Goal: Task Accomplishment & Management: Manage account settings

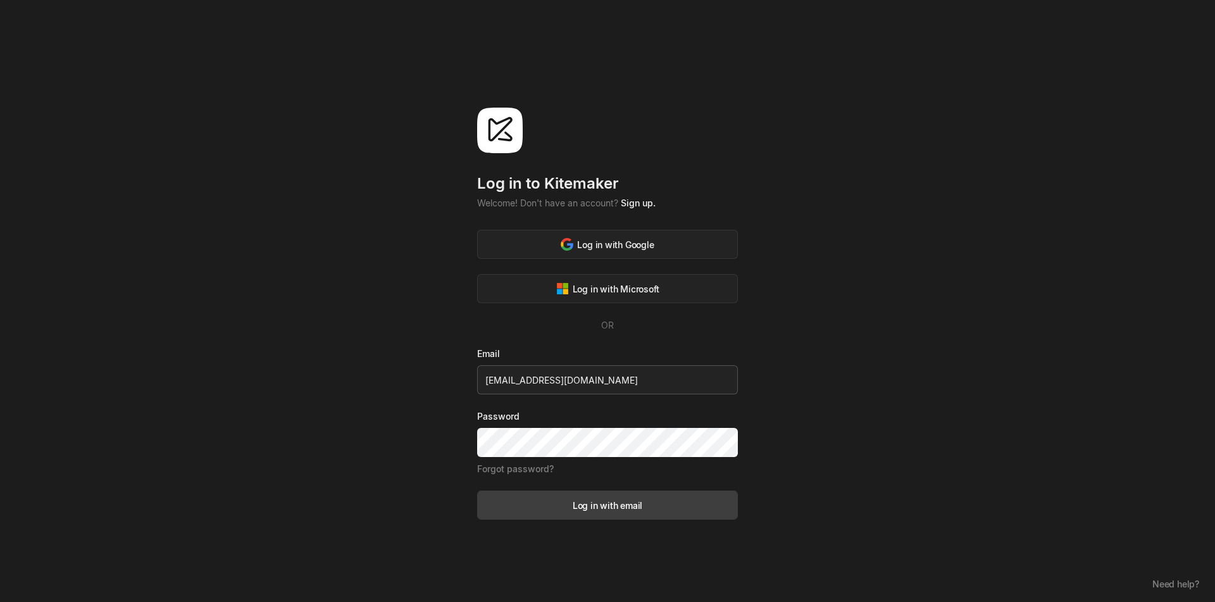
drag, startPoint x: 632, startPoint y: 385, endPoint x: 540, endPoint y: 379, distance: 92.0
click at [540, 379] on input "[EMAIL_ADDRESS][DOMAIN_NAME]" at bounding box center [607, 379] width 261 height 29
type input "[EMAIL_ADDRESS][DOMAIN_NAME]"
click at [424, 420] on div "Log in to Kitemaker Welcome! Don't have an account? Sign up. Log in with Google…" at bounding box center [607, 301] width 1215 height 602
click at [533, 491] on form "Email waraa9988@gmail.com Password Forgot password? Log in with email" at bounding box center [607, 433] width 261 height 173
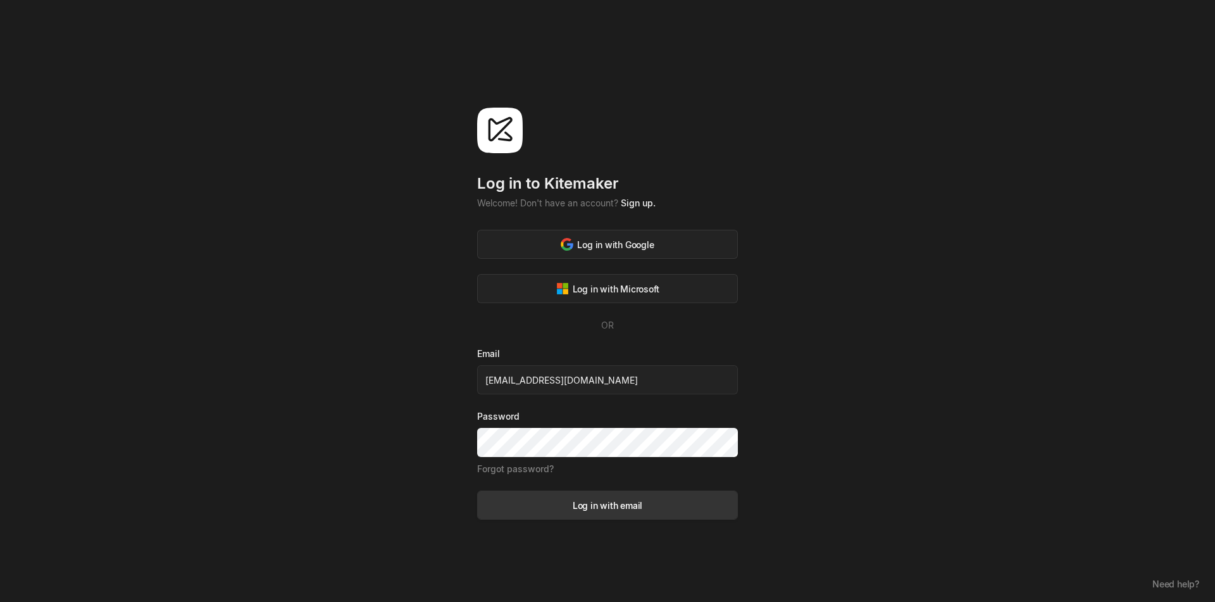
click at [546, 507] on button "Log in with email" at bounding box center [607, 505] width 261 height 29
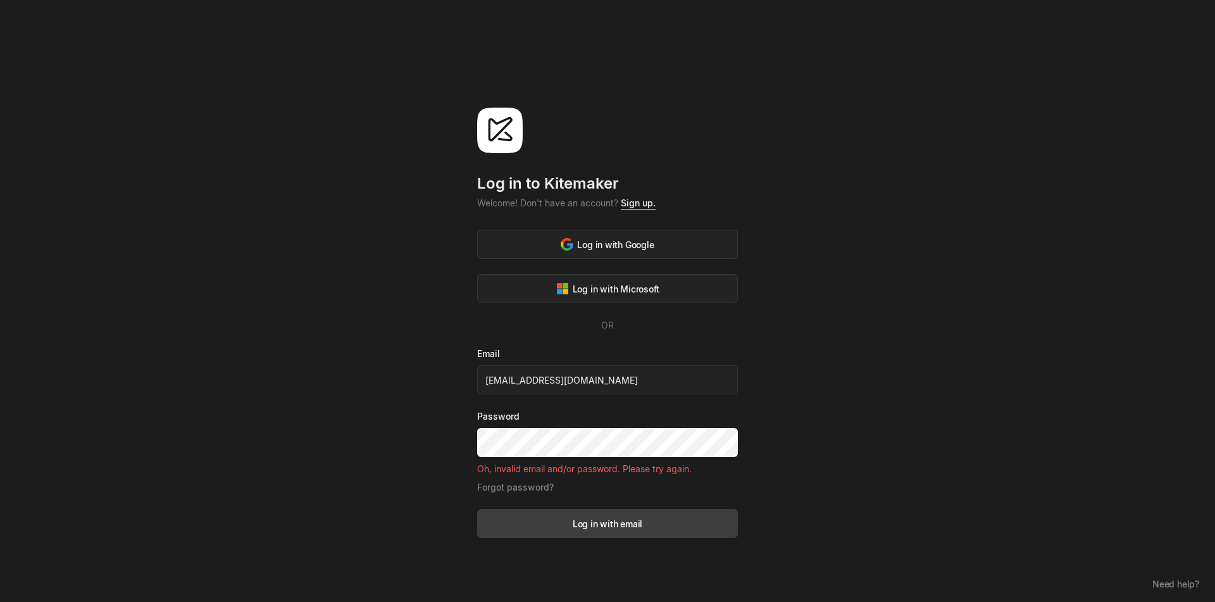
click at [634, 204] on link "Sign up." at bounding box center [638, 202] width 35 height 11
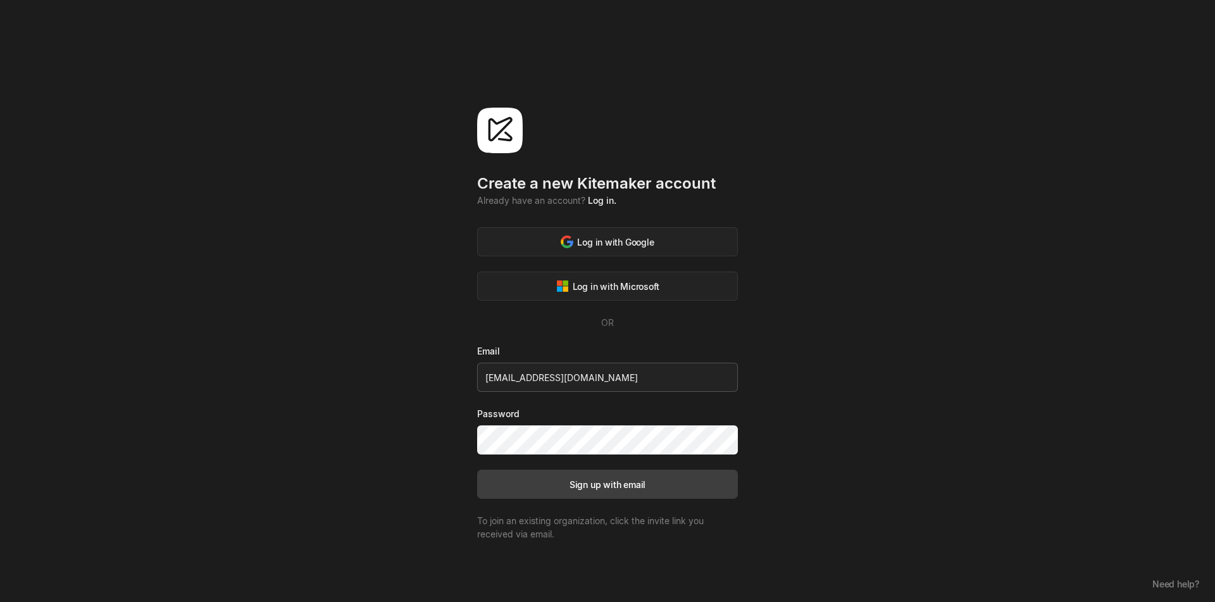
drag, startPoint x: 620, startPoint y: 375, endPoint x: 544, endPoint y: 377, distance: 76.6
click at [544, 377] on input "waraa9988@bugswagger.tech" at bounding box center [607, 377] width 261 height 29
type input "waraa9988@gmail.com"
click at [306, 465] on div "Create a new Kitemaker account Already have an account? Log in. Log in with Goo…" at bounding box center [607, 301] width 1215 height 602
click at [583, 479] on button "Sign up with email" at bounding box center [607, 484] width 261 height 29
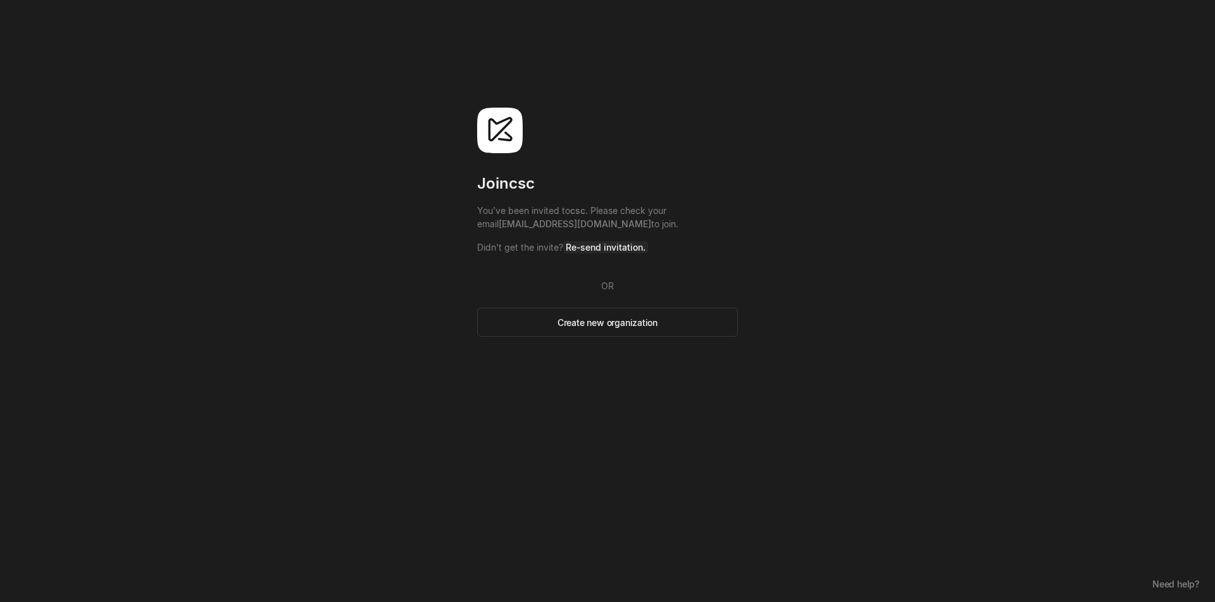
click at [596, 251] on span "Re-send invitation." at bounding box center [605, 247] width 85 height 12
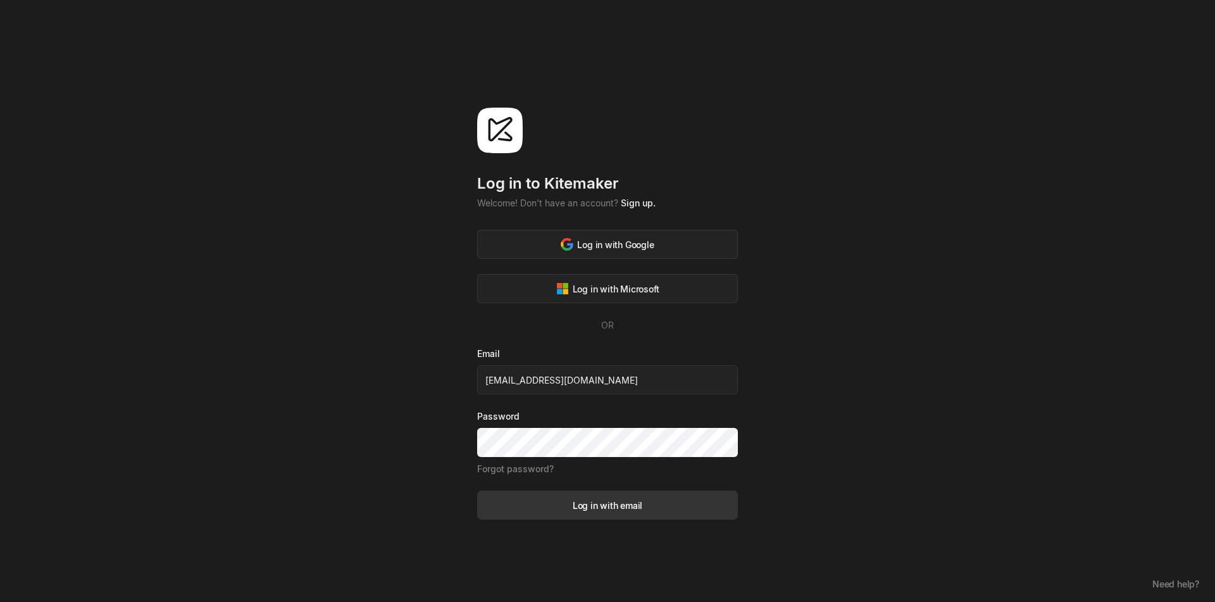
click at [618, 501] on div "Log in with email" at bounding box center [608, 505] width 70 height 13
type input "[EMAIL_ADDRESS][DOMAIN_NAME]"
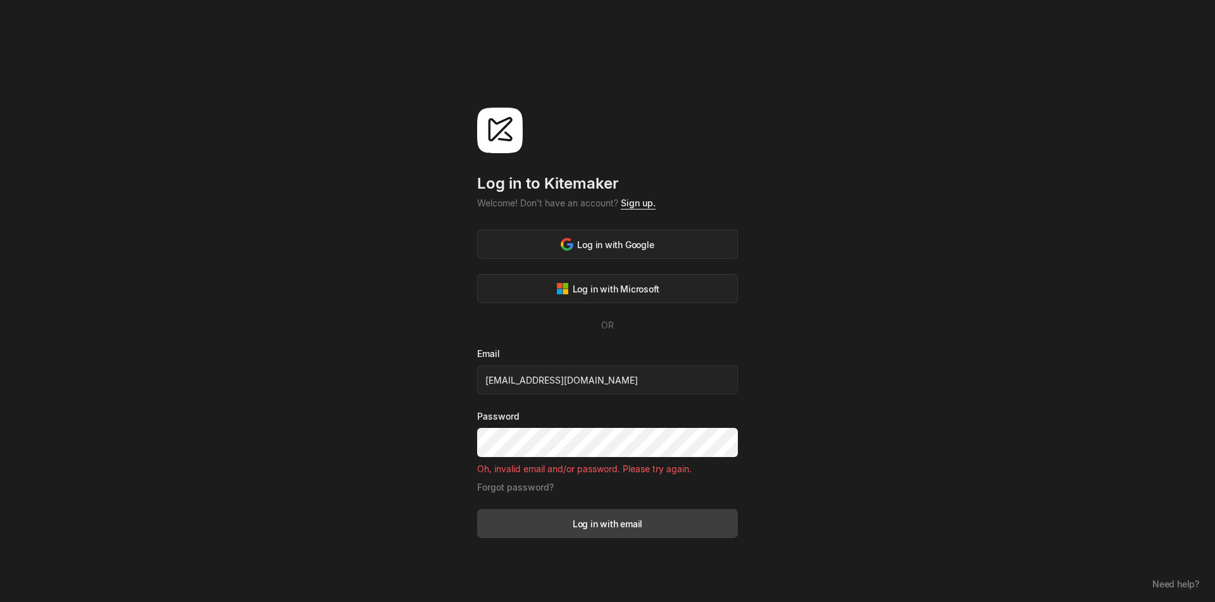
click at [629, 206] on link "Sign up." at bounding box center [638, 202] width 35 height 11
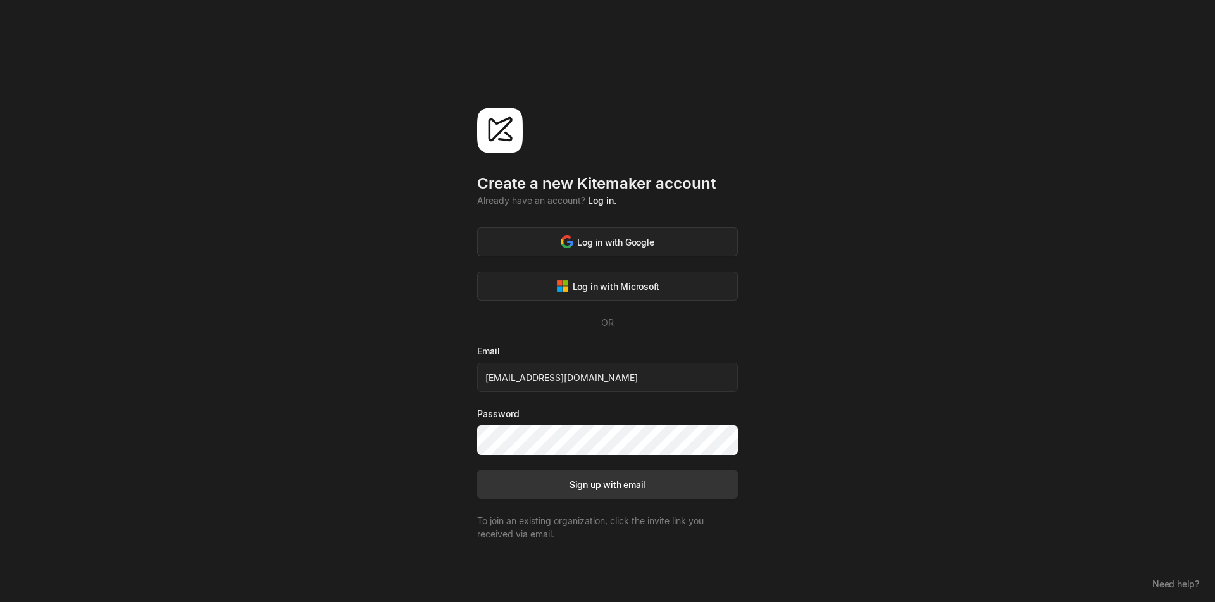
click at [622, 493] on button "Sign up with email" at bounding box center [607, 484] width 261 height 29
type input "waraa9988@gmail.com"
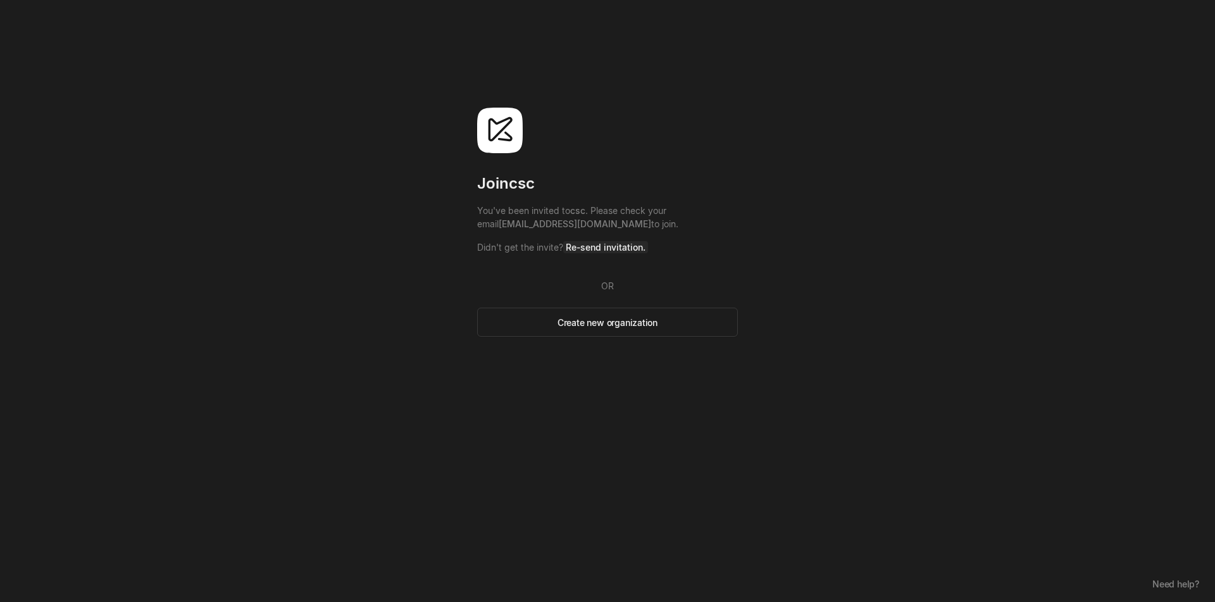
click at [589, 247] on span "Re-send invitation." at bounding box center [605, 247] width 85 height 12
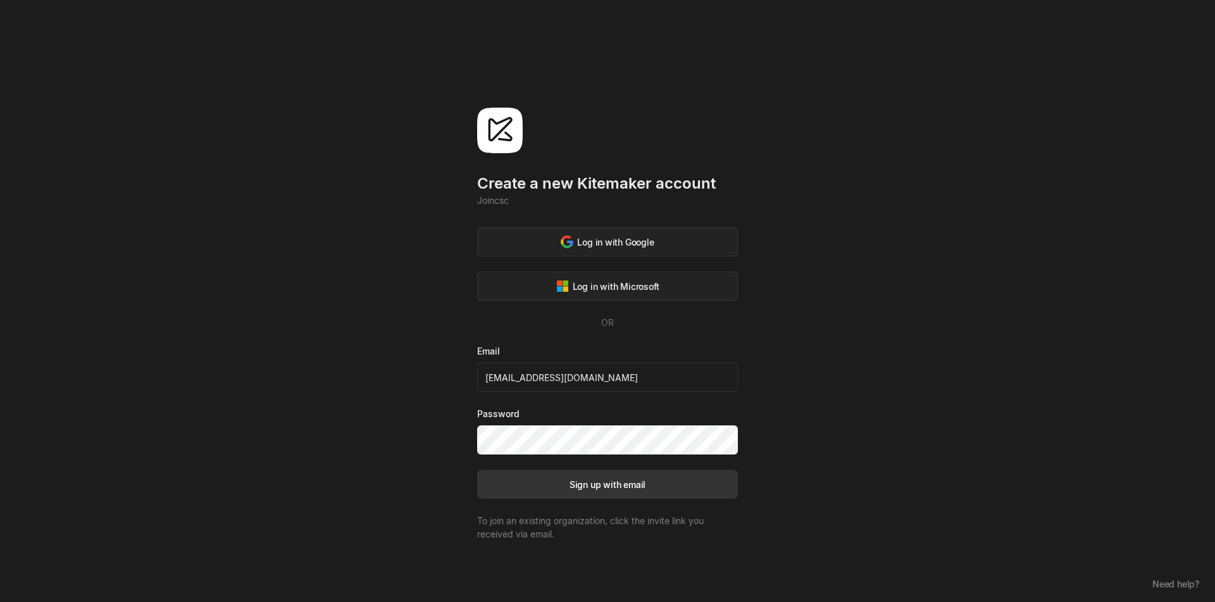
click at [623, 482] on div "Sign up with email" at bounding box center [608, 484] width 76 height 13
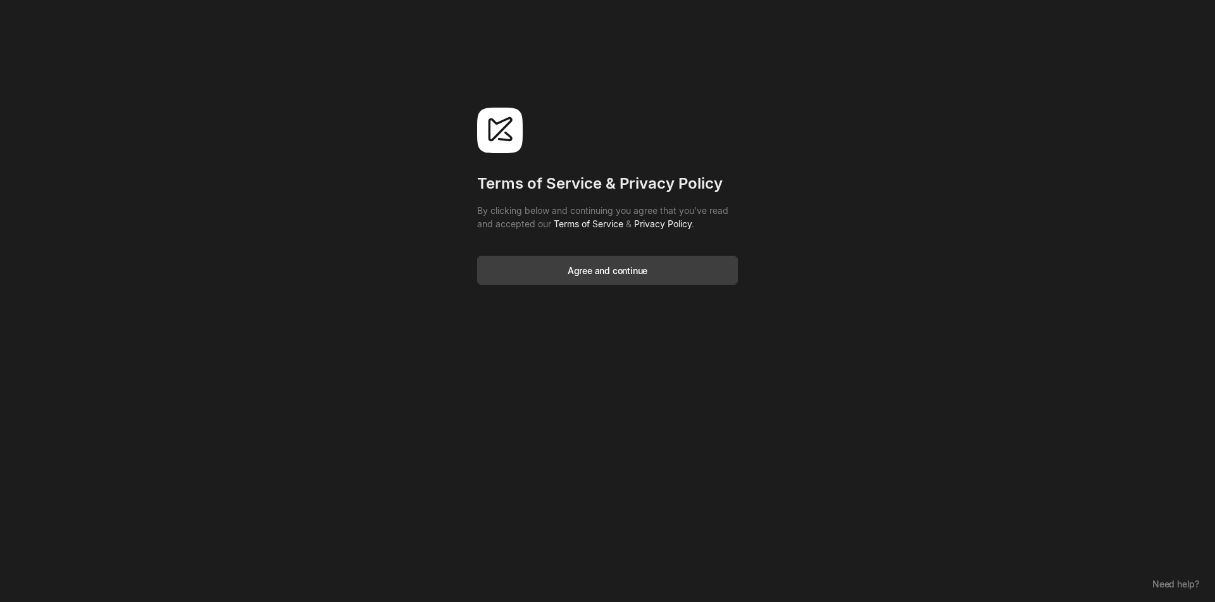
click at [567, 289] on div "Terms of Service & Privacy Policy By clicking below and continuing you agree th…" at bounding box center [607, 157] width 261 height 315
click at [567, 275] on button "Agree and continue" at bounding box center [607, 270] width 261 height 29
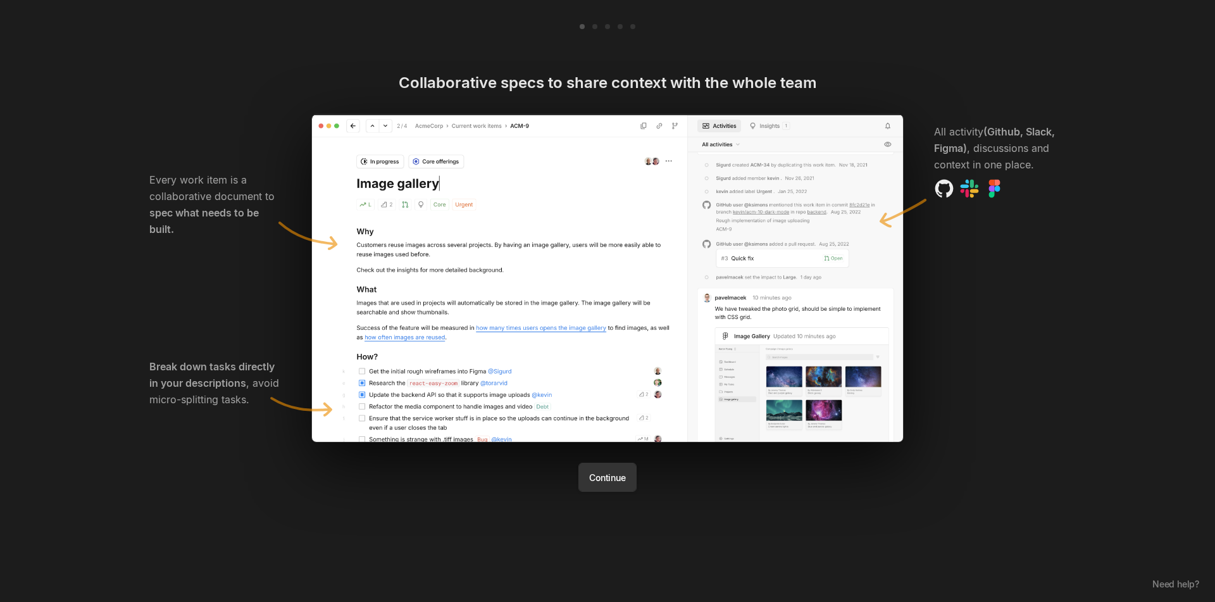
click at [601, 482] on button "Continue" at bounding box center [608, 477] width 58 height 29
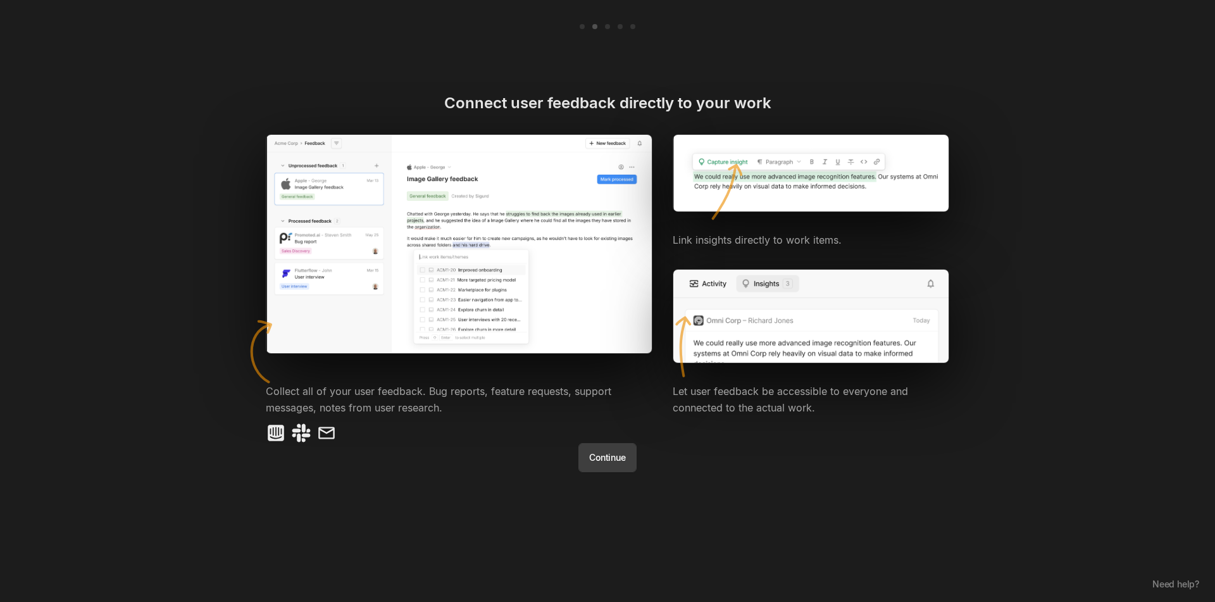
click at [606, 472] on div "Connect user feedback directly to your work Link insights directly to work item…" at bounding box center [608, 301] width 760 height 602
click at [606, 468] on button "Continue" at bounding box center [608, 457] width 58 height 29
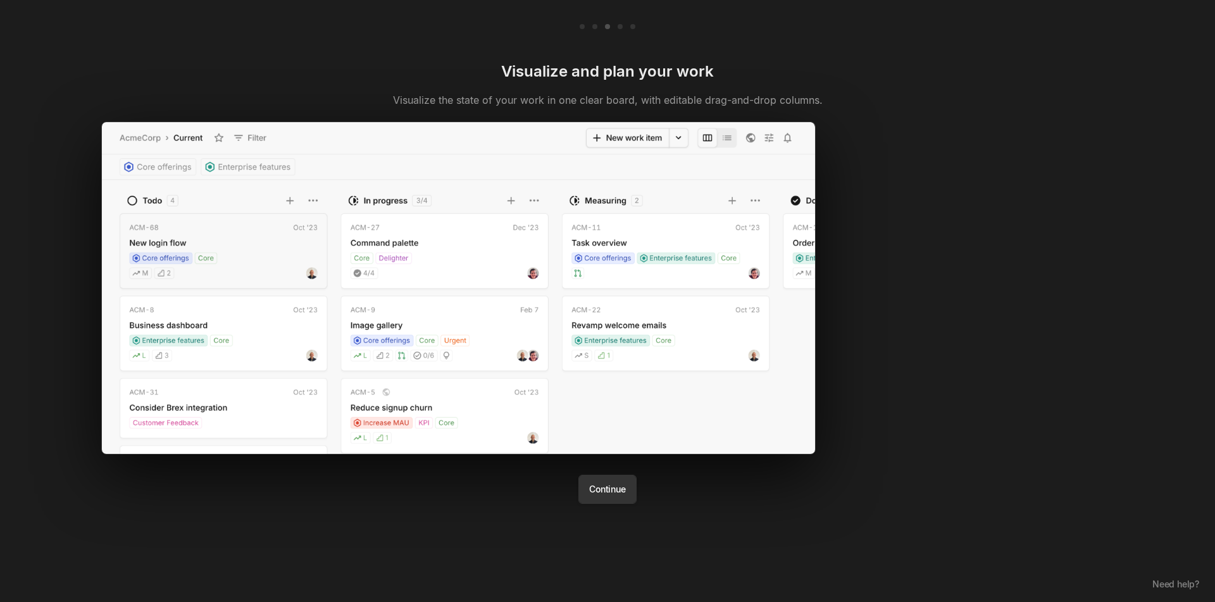
click at [609, 485] on button "Continue" at bounding box center [608, 489] width 58 height 29
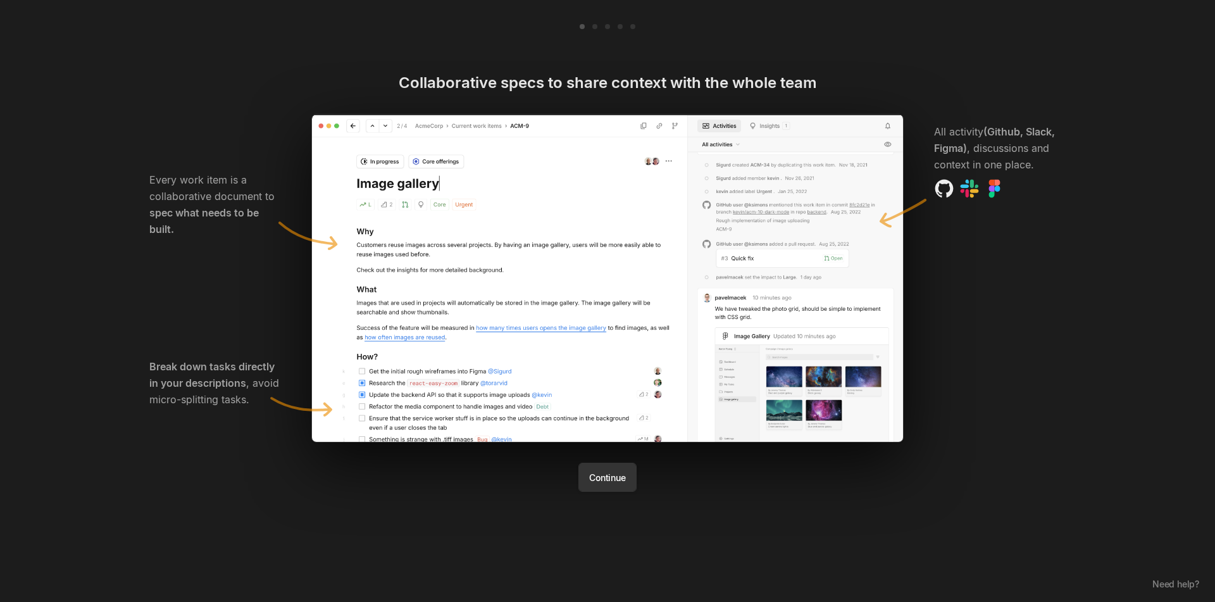
click at [595, 480] on button "Continue" at bounding box center [608, 477] width 58 height 29
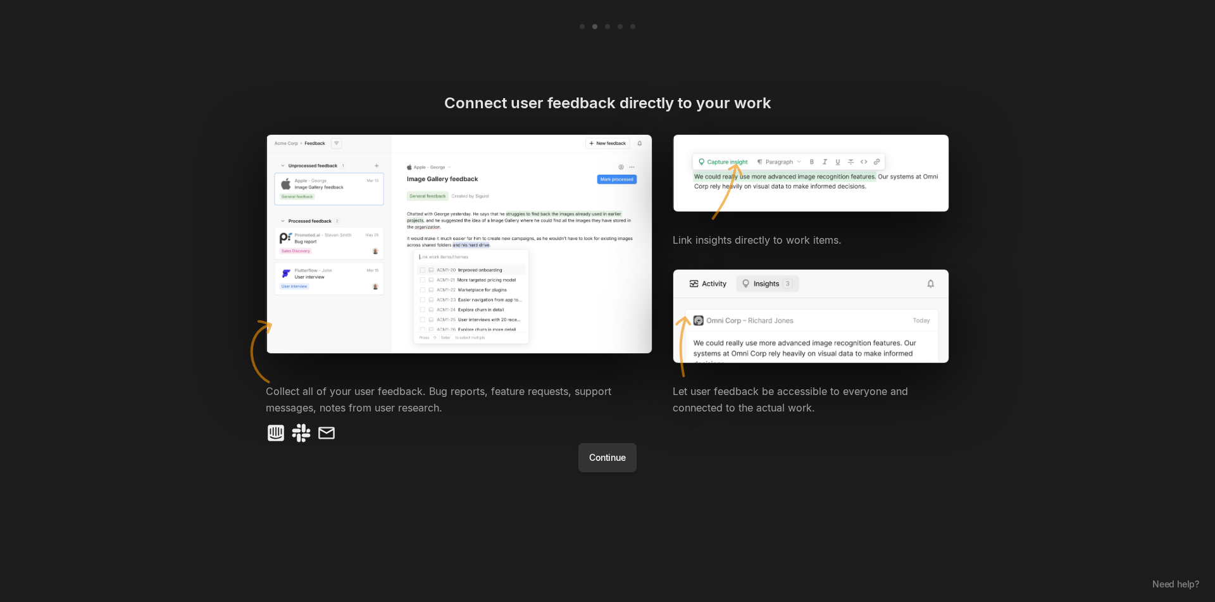
click at [609, 449] on button "Continue" at bounding box center [608, 457] width 58 height 29
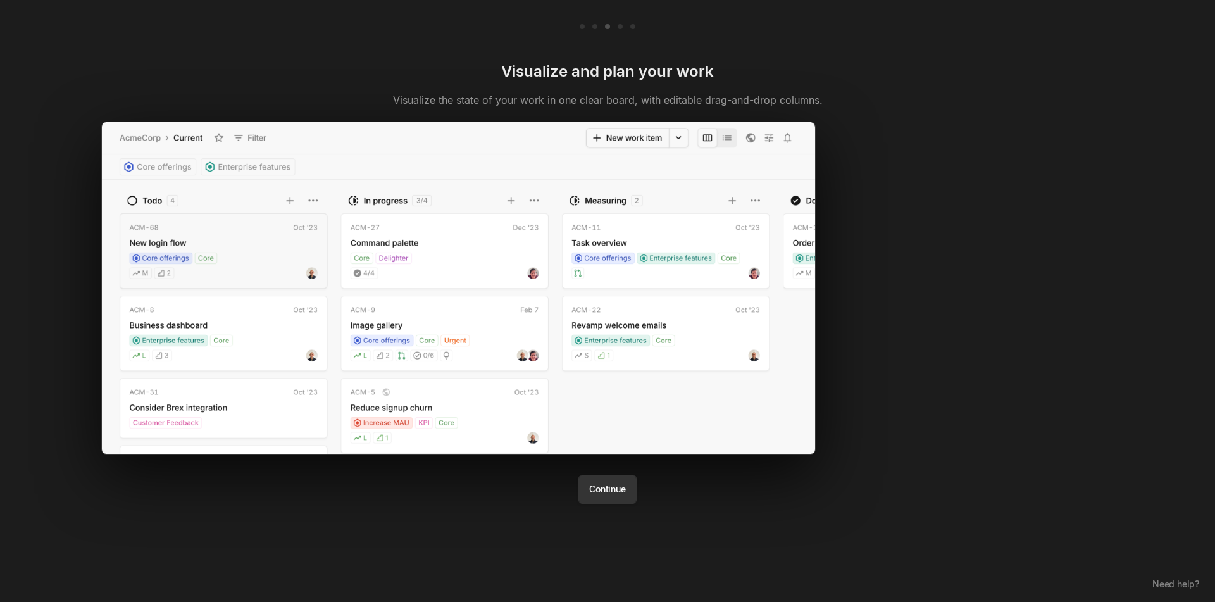
click at [623, 485] on button "Continue" at bounding box center [608, 489] width 58 height 29
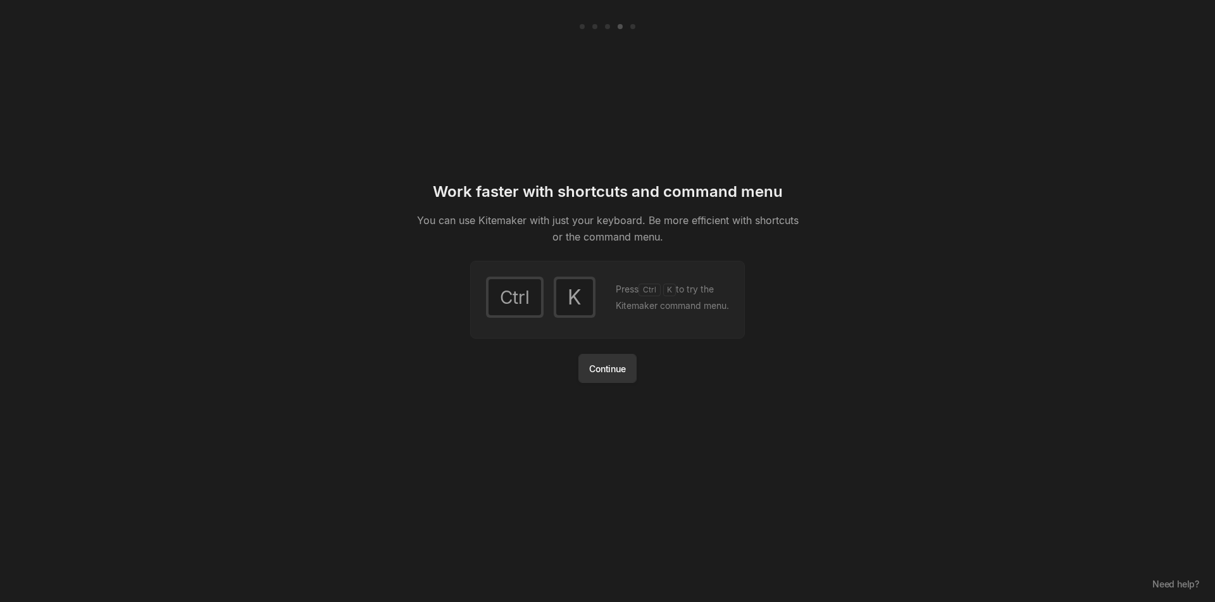
click at [616, 373] on button "Continue" at bounding box center [608, 368] width 58 height 29
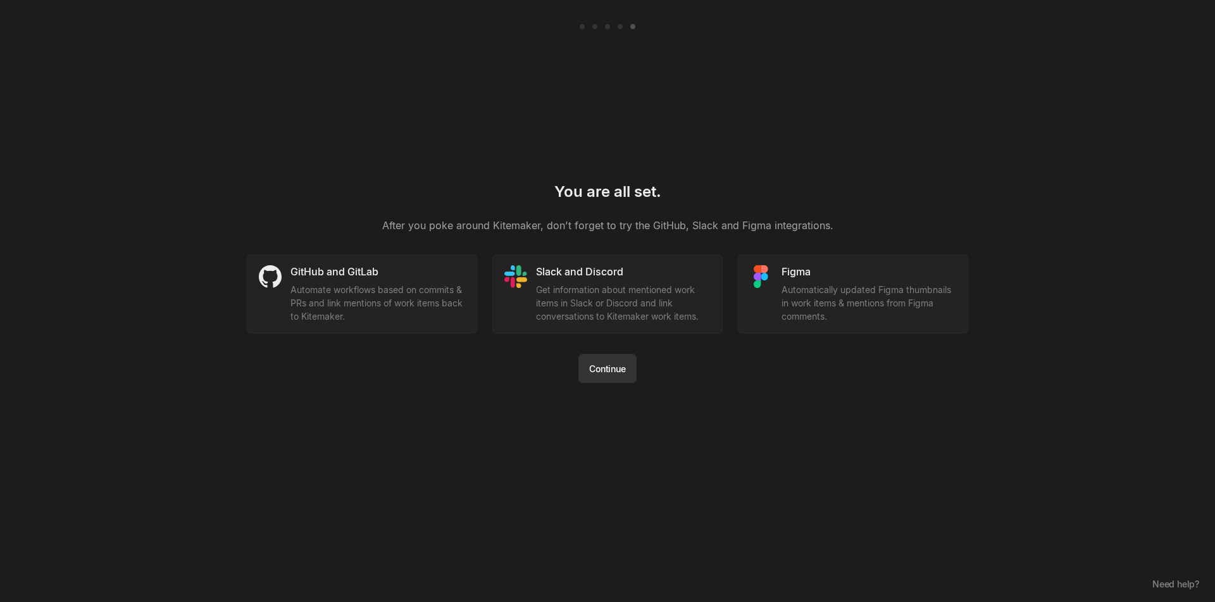
click at [603, 363] on button "Continue" at bounding box center [608, 368] width 58 height 29
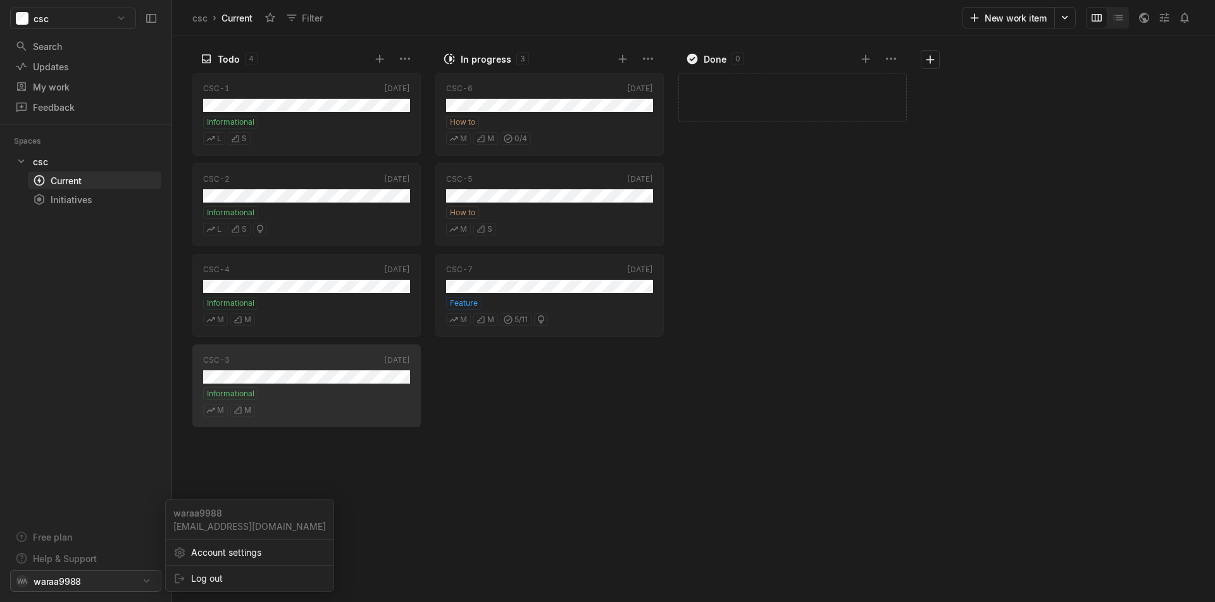
click at [106, 578] on html "csc Search / Updates g then u My work = Feedback g then f Spaces csc 1 Current …" at bounding box center [607, 301] width 1215 height 602
click at [229, 549] on span "Account settings" at bounding box center [258, 552] width 135 height 20
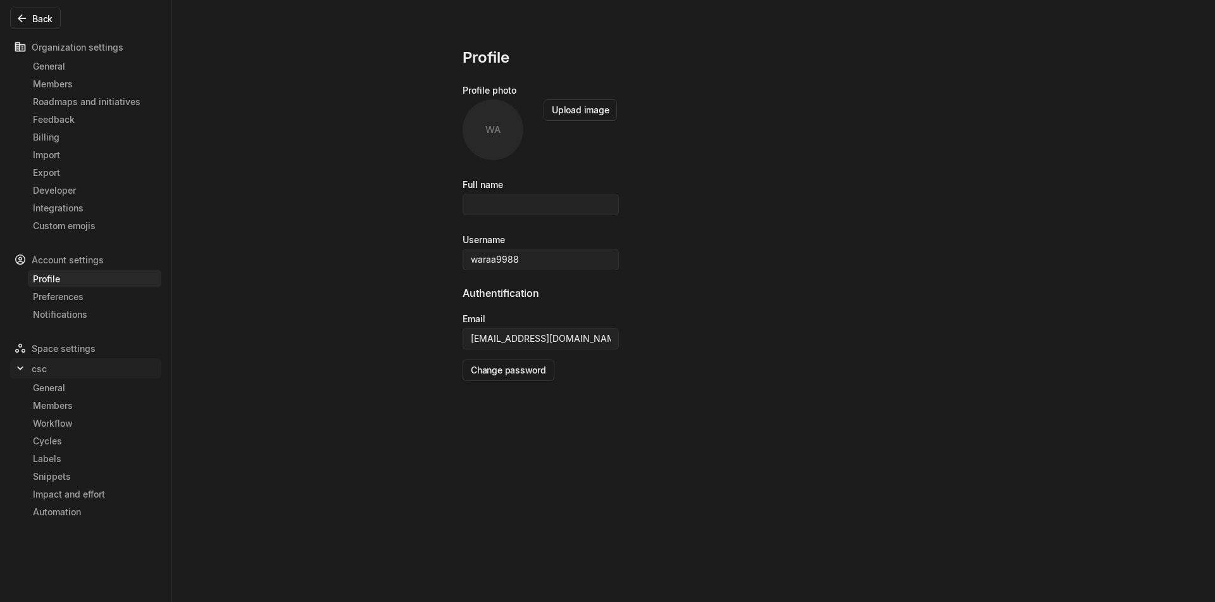
click at [58, 372] on div "csc" at bounding box center [85, 368] width 151 height 20
click at [49, 372] on div "csc" at bounding box center [85, 368] width 151 height 20
click at [60, 394] on link "General" at bounding box center [95, 388] width 134 height 18
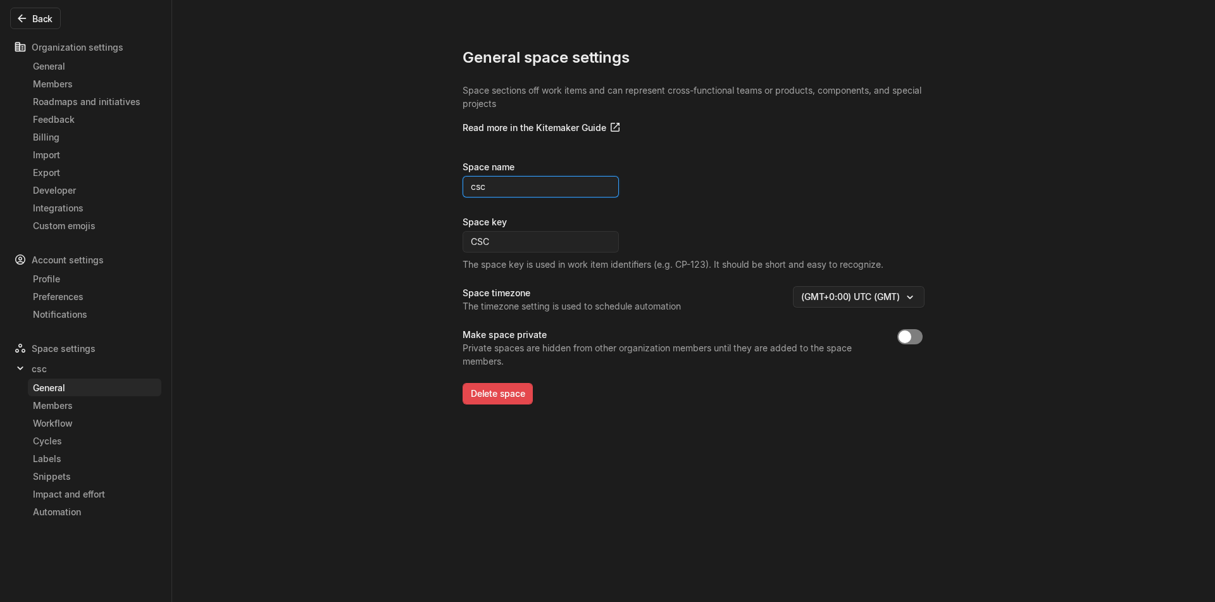
click at [552, 194] on input "csc" at bounding box center [541, 187] width 156 height 22
click at [688, 184] on button "Save" at bounding box center [700, 187] width 37 height 22
type input "cscxx"
click at [73, 408] on div "Members" at bounding box center [94, 405] width 123 height 13
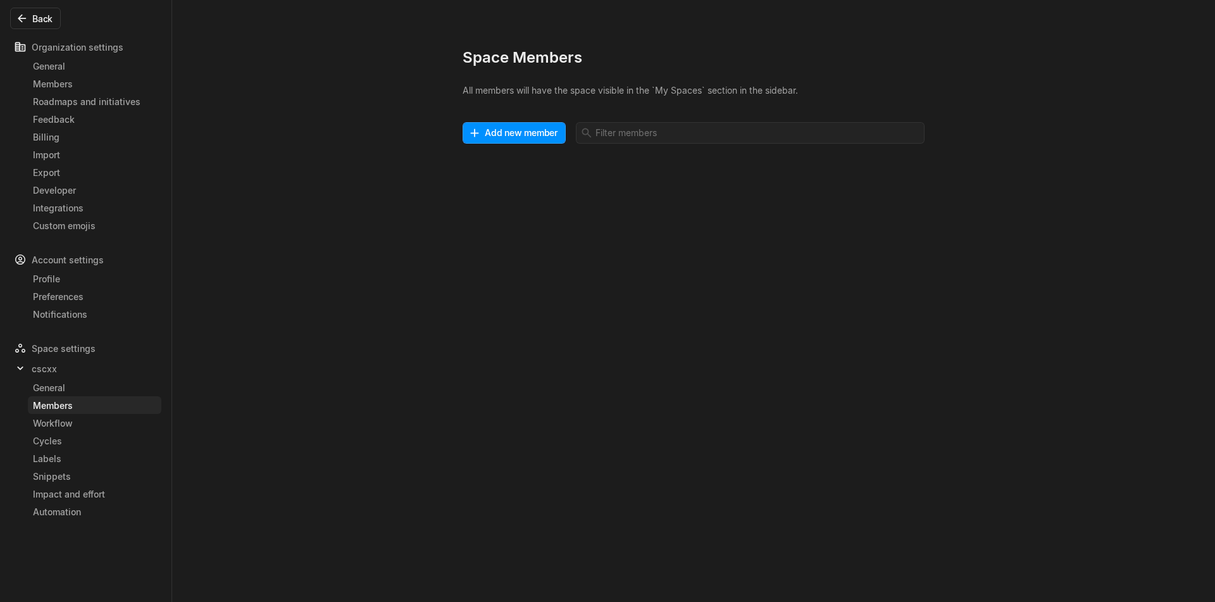
click at [427, 242] on div "Space Members All members will have the space visible in the `My Spaces` sectio…" at bounding box center [607, 301] width 1215 height 602
click at [63, 420] on div "Workflow" at bounding box center [94, 422] width 123 height 13
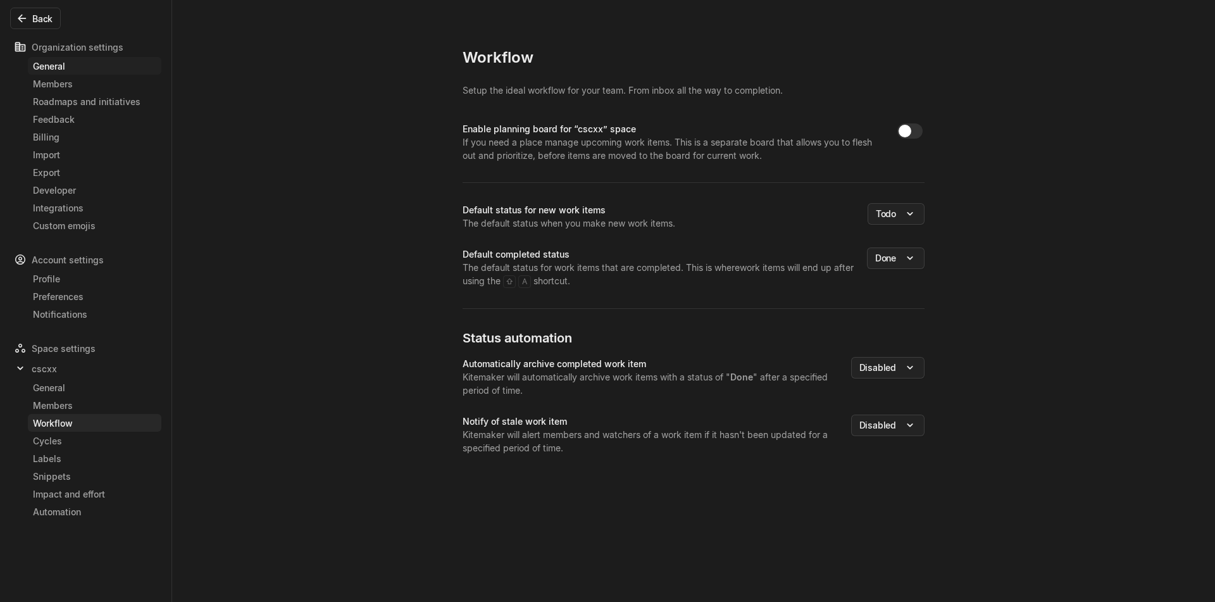
click at [63, 72] on div "General" at bounding box center [94, 65] width 123 height 13
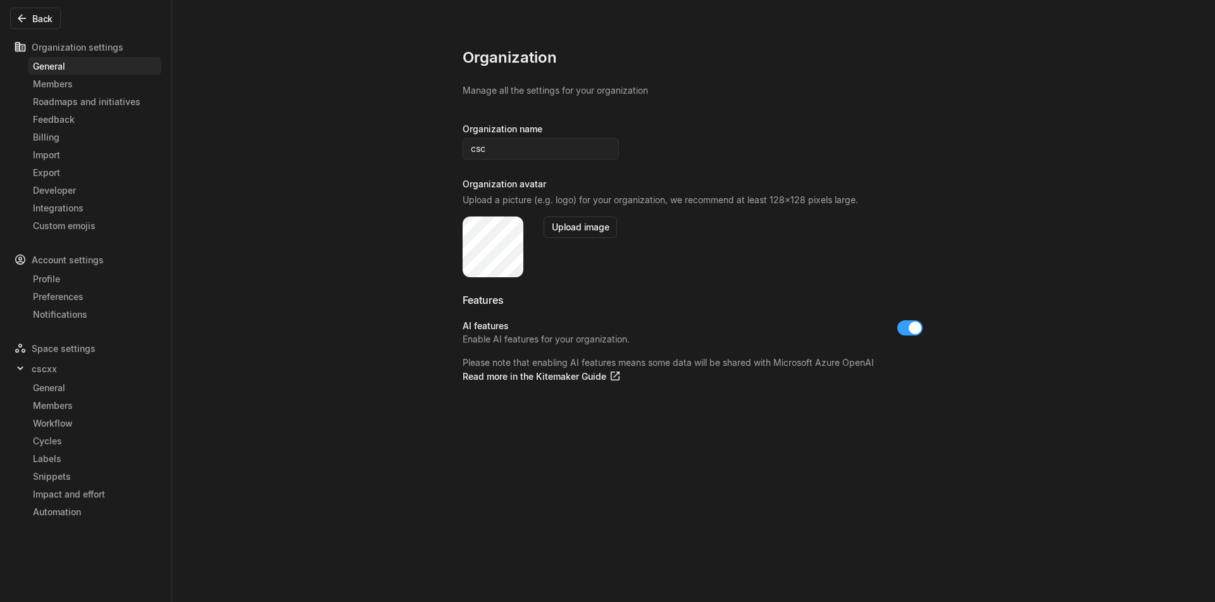
click at [498, 246] on div at bounding box center [493, 246] width 61 height 61
click at [560, 228] on button "Upload image" at bounding box center [580, 227] width 73 height 22
click at [482, 263] on div at bounding box center [493, 246] width 61 height 61
click at [468, 264] on div at bounding box center [493, 246] width 61 height 61
click at [570, 229] on button "Upload image" at bounding box center [580, 227] width 73 height 22
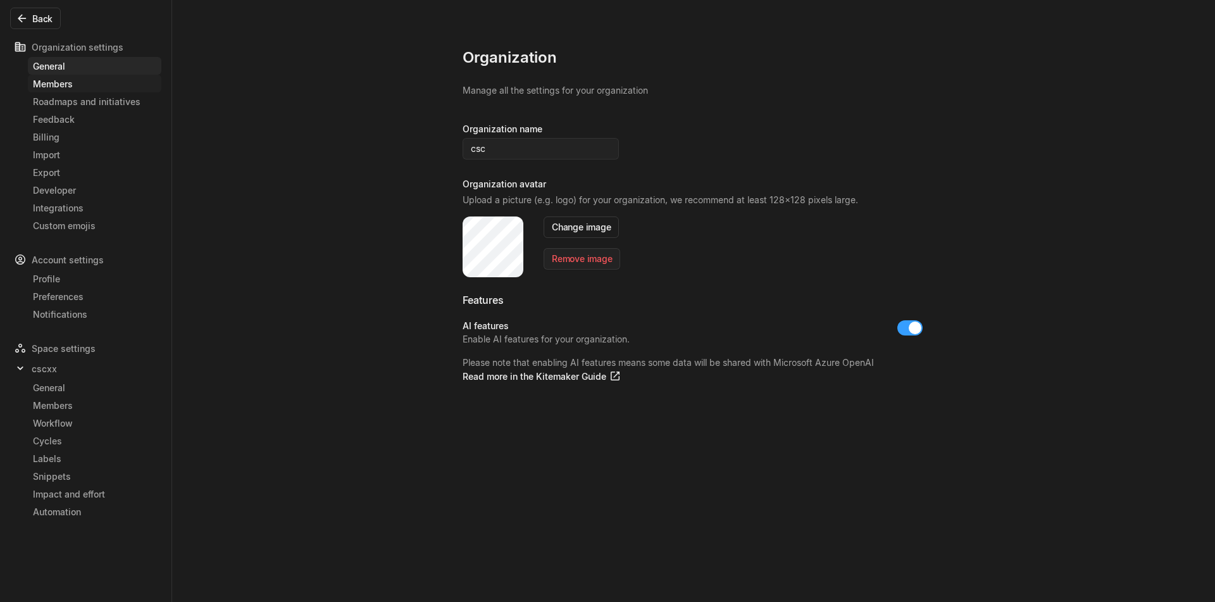
click at [89, 87] on div "Members" at bounding box center [94, 83] width 123 height 13
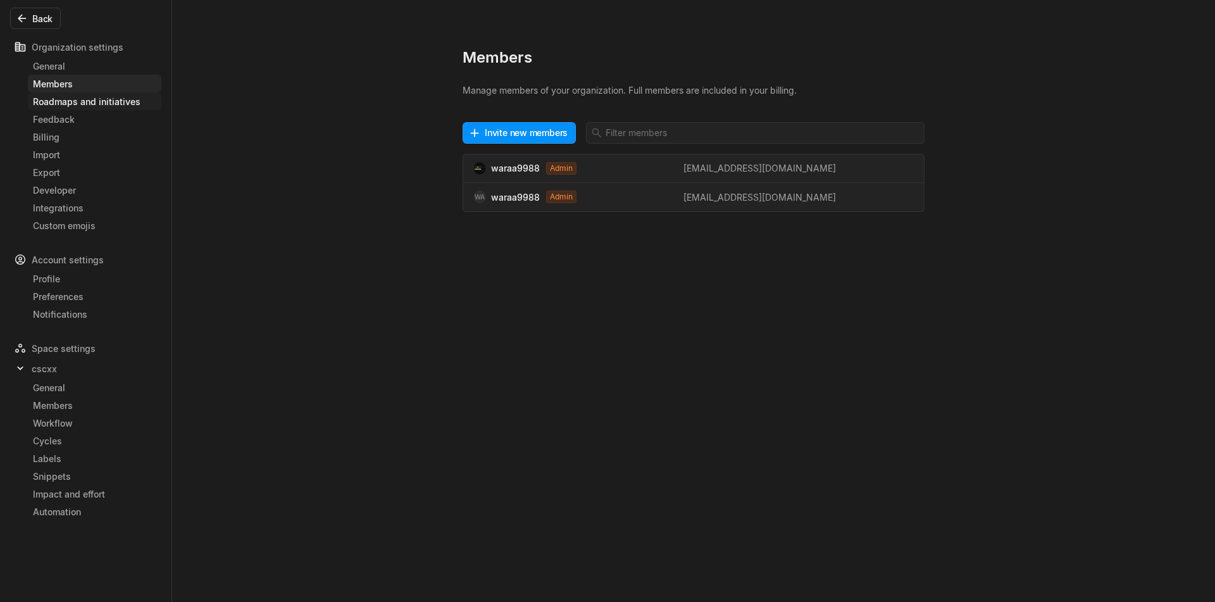
click at [93, 94] on link "Roadmaps and initiatives" at bounding box center [95, 101] width 134 height 18
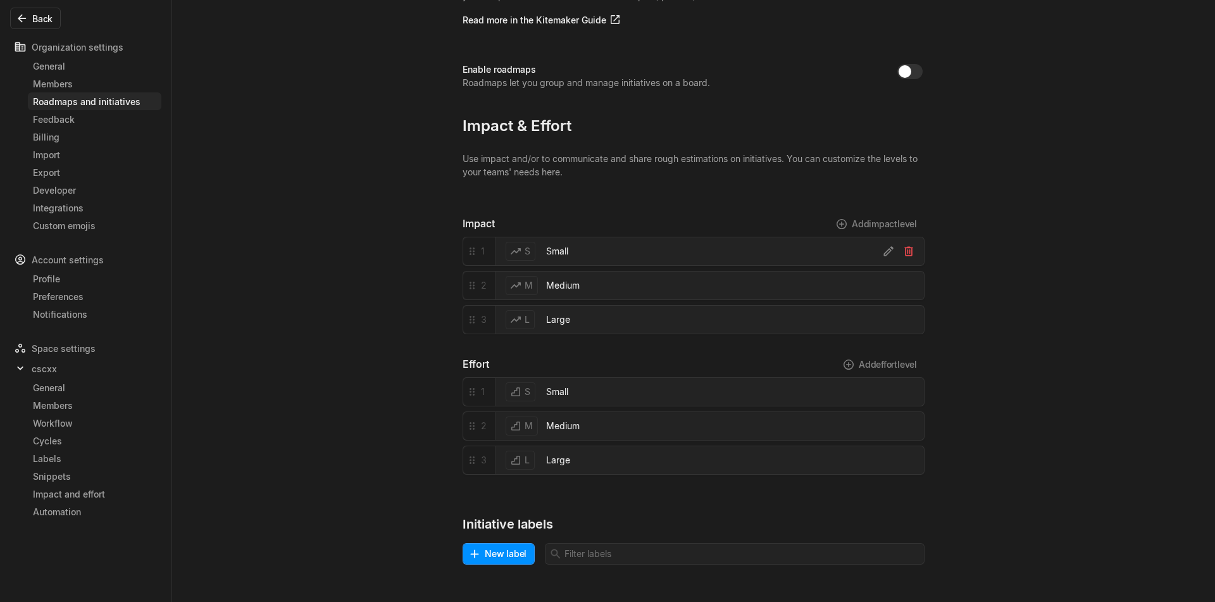
scroll to position [129, 0]
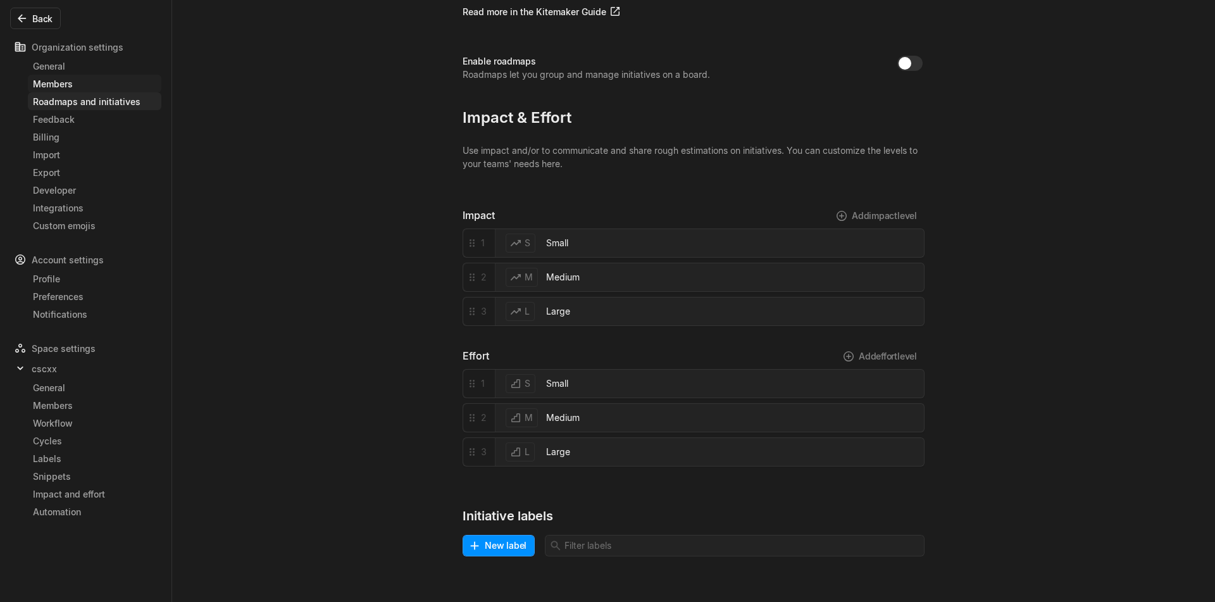
click at [70, 81] on div "Members" at bounding box center [94, 83] width 123 height 13
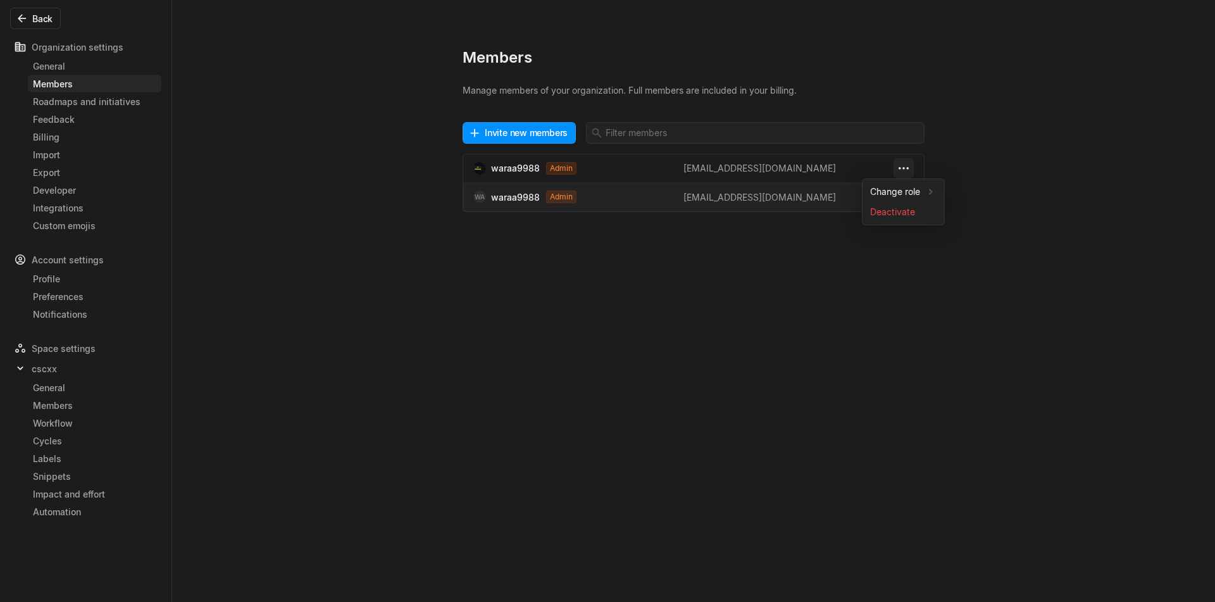
click at [898, 173] on html "csc Search / Updates g then u My work = Feedback g then f Spaces cscxx 1 Curren…" at bounding box center [607, 301] width 1215 height 602
click at [896, 187] on span "Change role" at bounding box center [895, 192] width 50 height 20
click at [392, 250] on html "csc Search / Updates g then u My work = Feedback g then f Spaces cscxx 1 Curren…" at bounding box center [607, 301] width 1215 height 602
click at [79, 105] on div "Roadmaps and initiatives" at bounding box center [94, 101] width 123 height 13
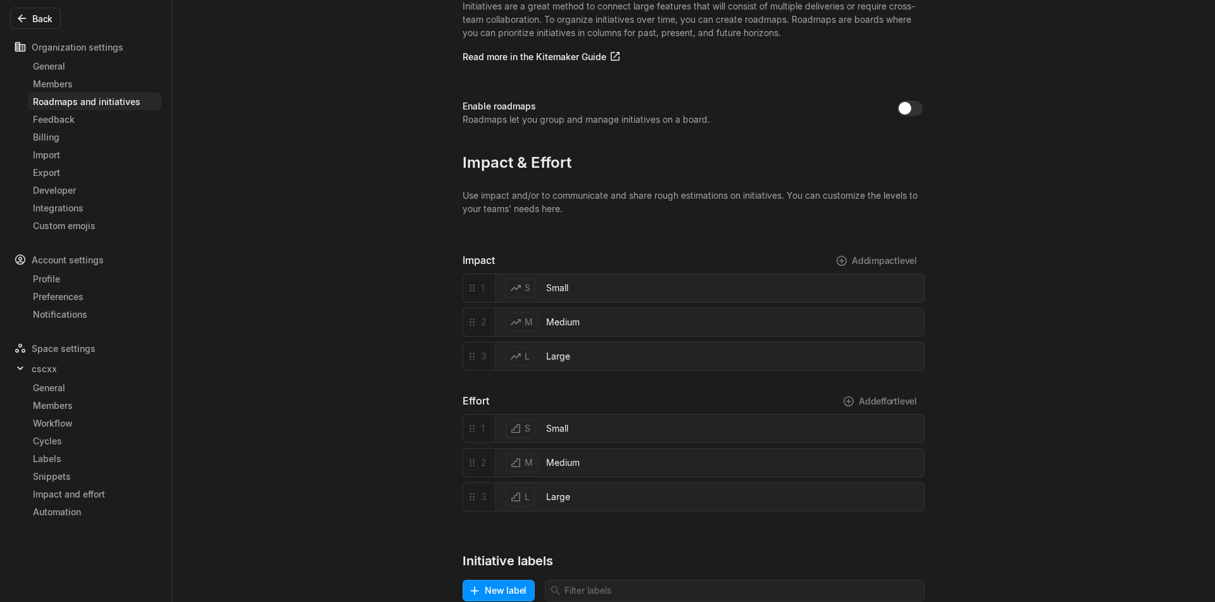
scroll to position [129, 0]
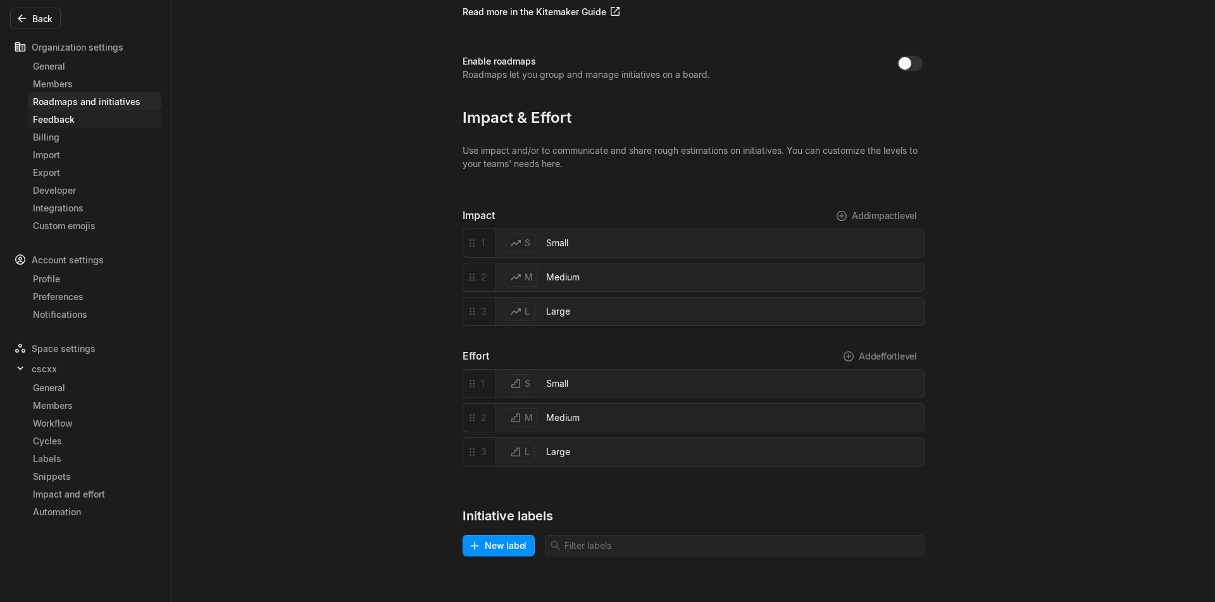
click at [56, 120] on div "Feedback" at bounding box center [94, 119] width 123 height 13
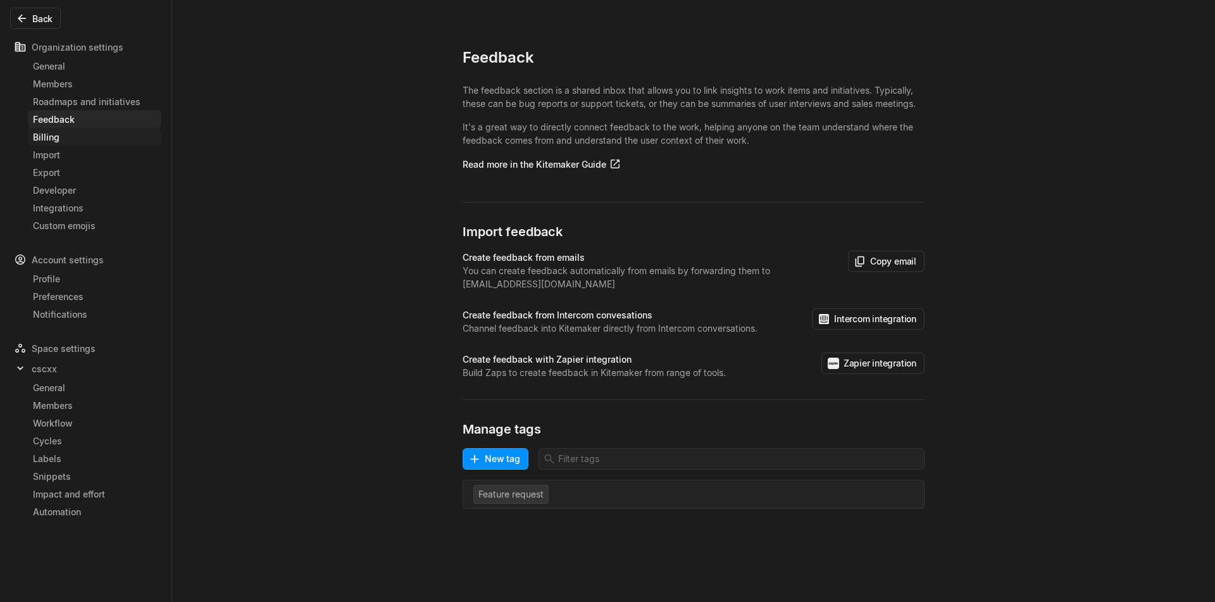
click at [95, 141] on div "Billing" at bounding box center [94, 136] width 123 height 13
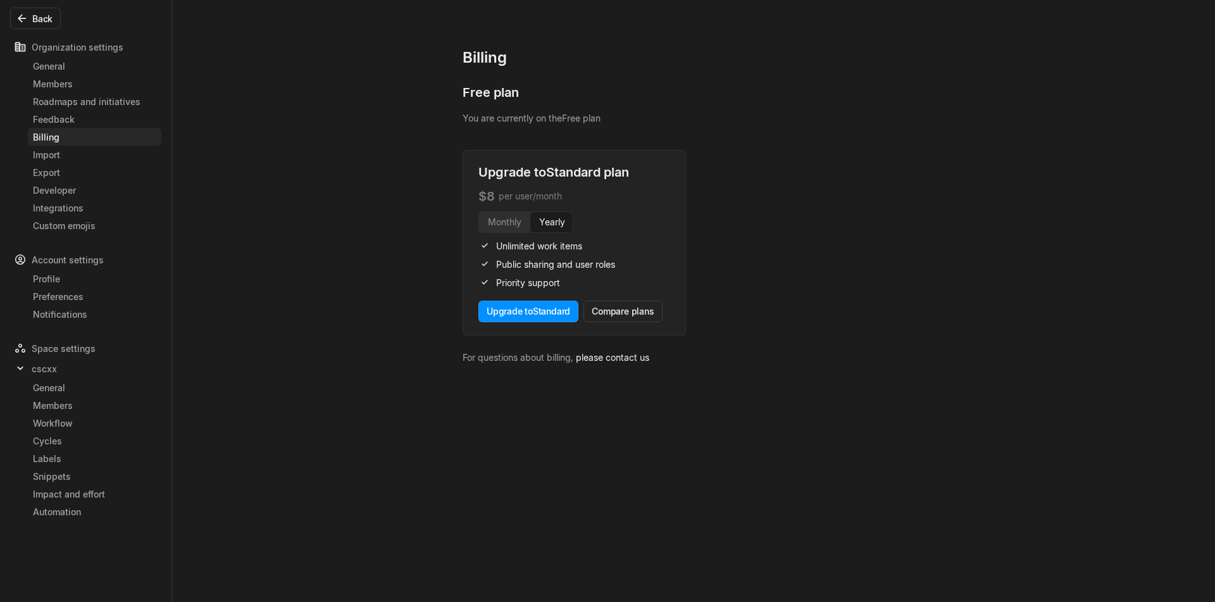
click at [79, 142] on div "Billing" at bounding box center [94, 136] width 123 height 13
click at [77, 147] on link "Import" at bounding box center [95, 155] width 134 height 18
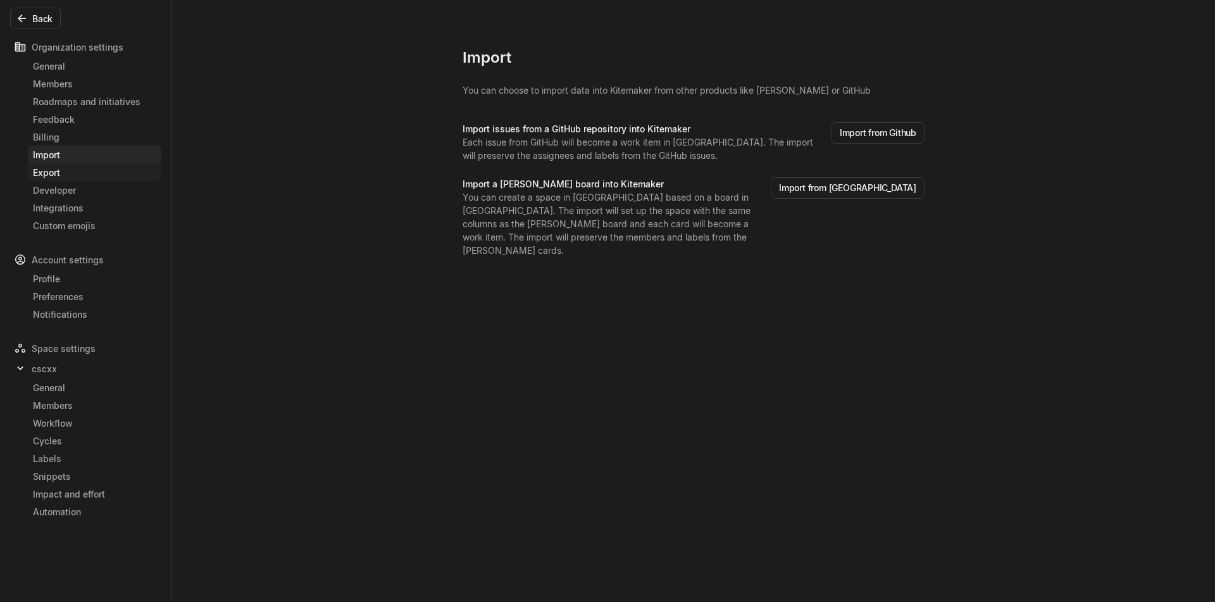
click at [74, 174] on div "Export" at bounding box center [94, 172] width 123 height 13
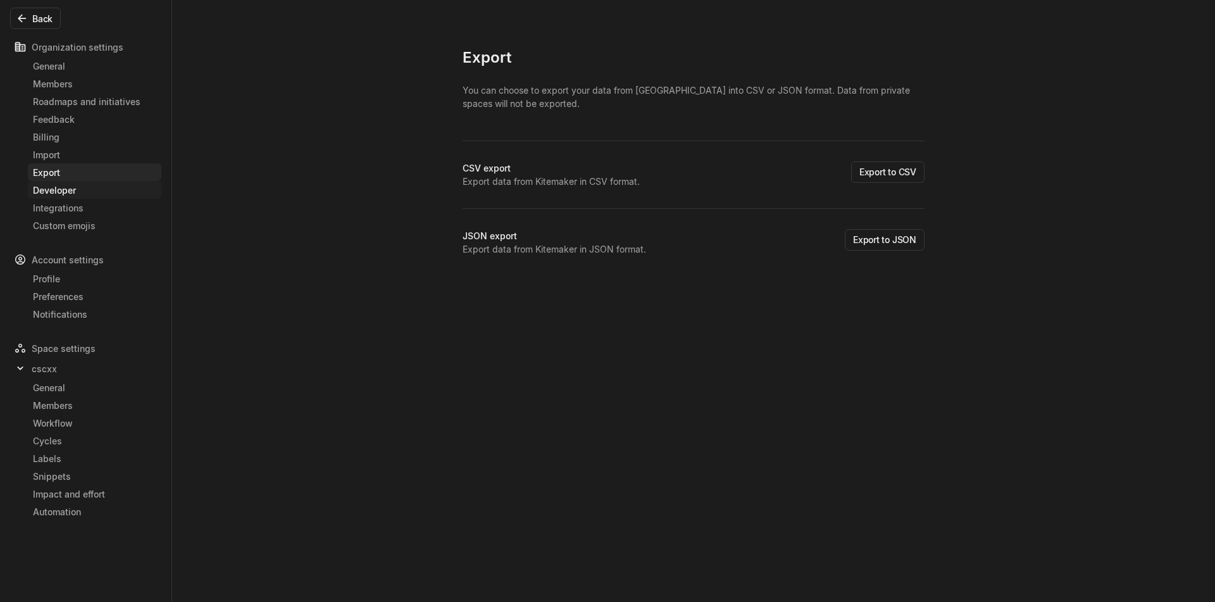
click at [73, 185] on div "Developer" at bounding box center [94, 190] width 123 height 13
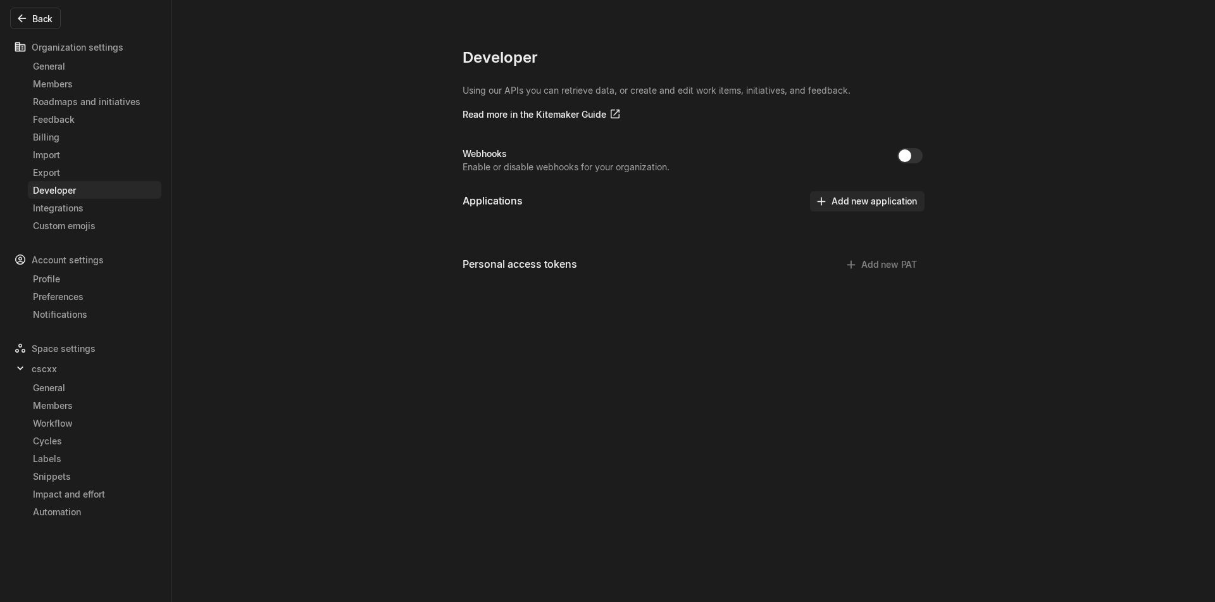
click at [862, 194] on button "Add new application" at bounding box center [867, 201] width 115 height 20
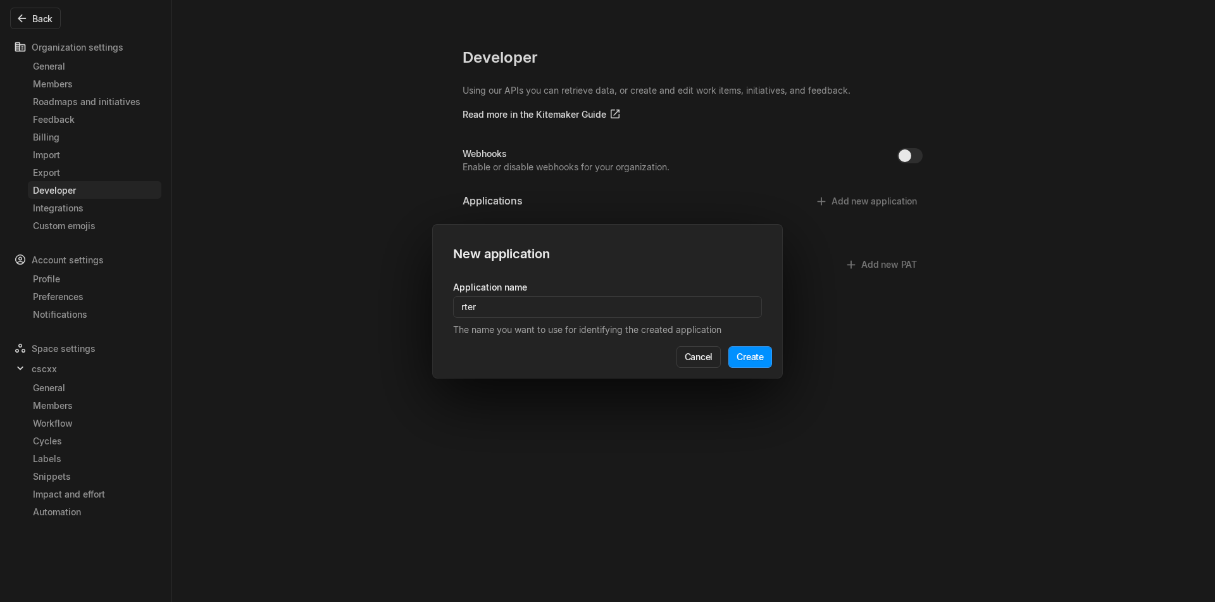
type input "rterg"
click at [739, 354] on button "Create" at bounding box center [751, 357] width 44 height 22
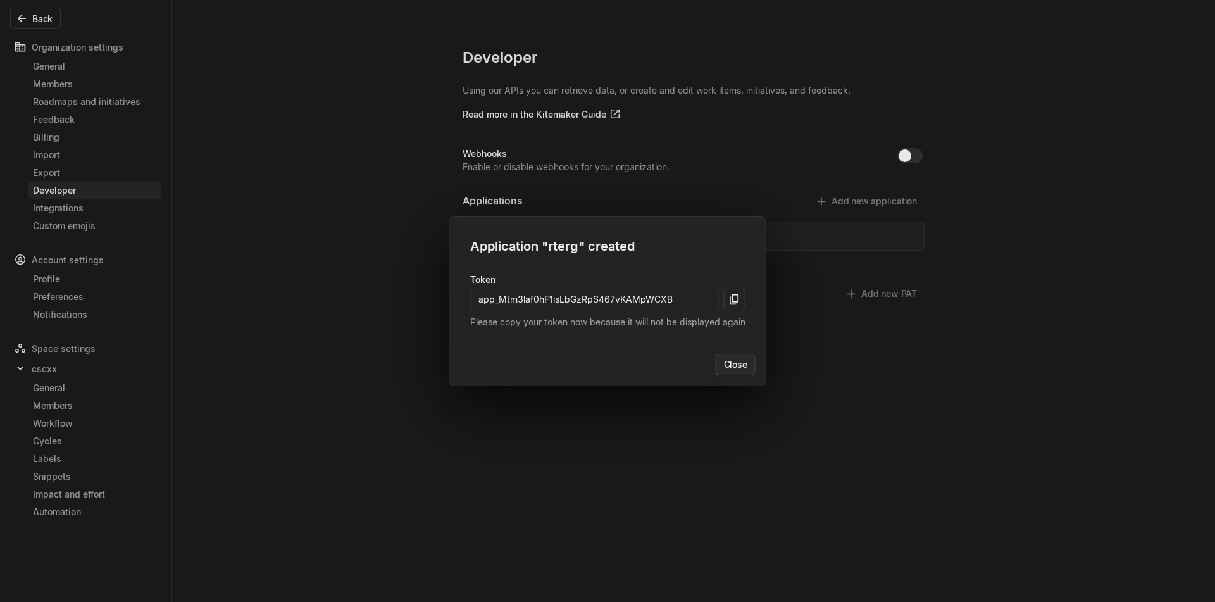
click at [745, 363] on button "Close" at bounding box center [736, 365] width 40 height 22
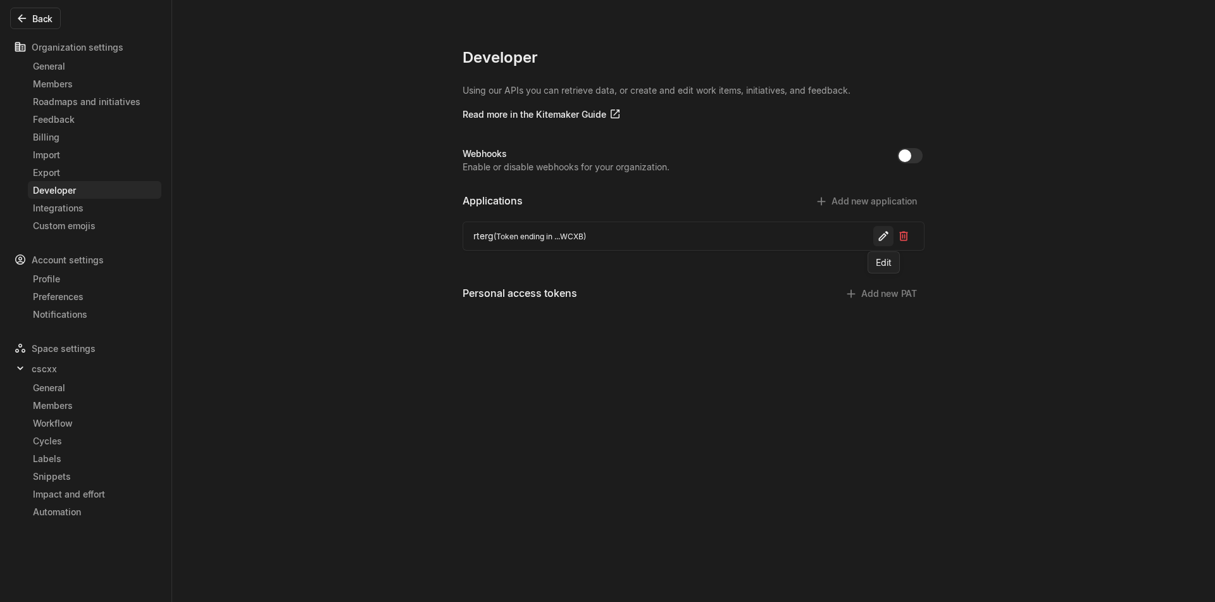
click at [886, 239] on icon at bounding box center [883, 236] width 13 height 13
type input "rterg"><img src=x onerror=alert(33)>"
click at [892, 230] on button "Save" at bounding box center [895, 236] width 37 height 22
click at [911, 211] on button "Add new application" at bounding box center [867, 201] width 115 height 20
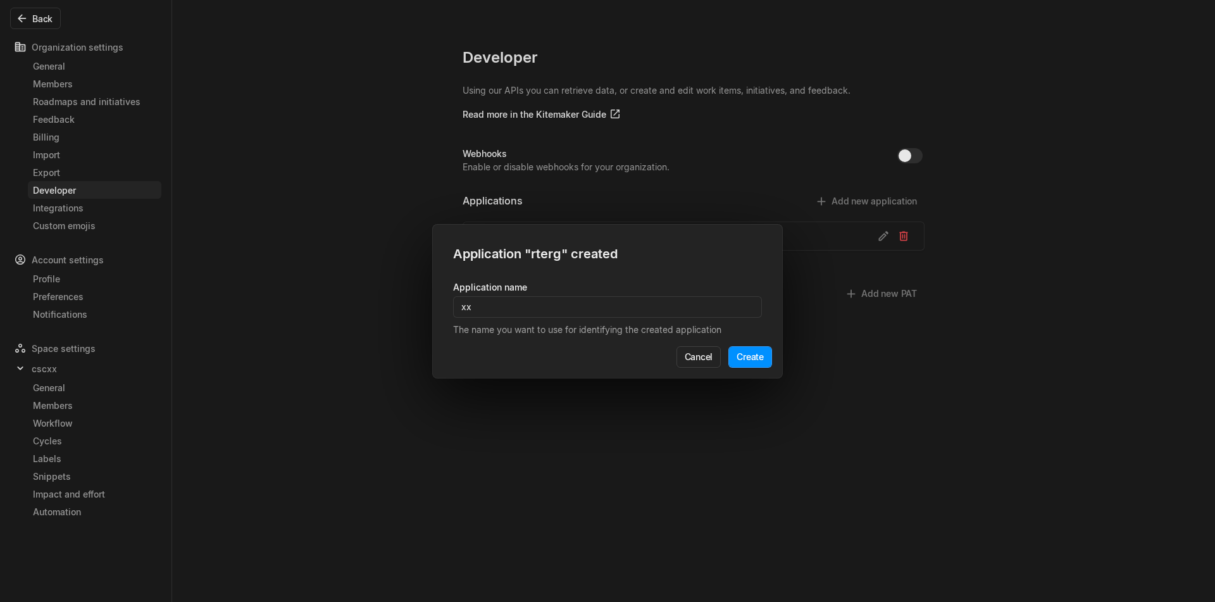
type input "xxx"
click at [760, 362] on button "Create" at bounding box center [751, 357] width 44 height 22
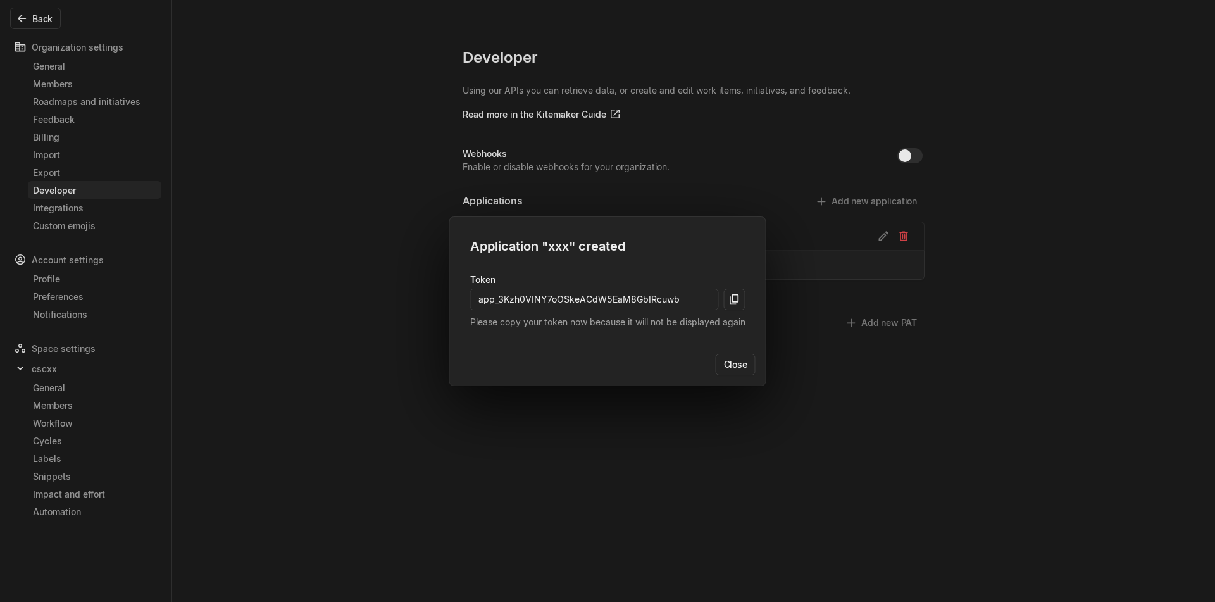
click at [679, 420] on body "csc Search / Updates g then u My work = Feedback g then f Spaces cscxx 1 Curren…" at bounding box center [607, 301] width 1215 height 602
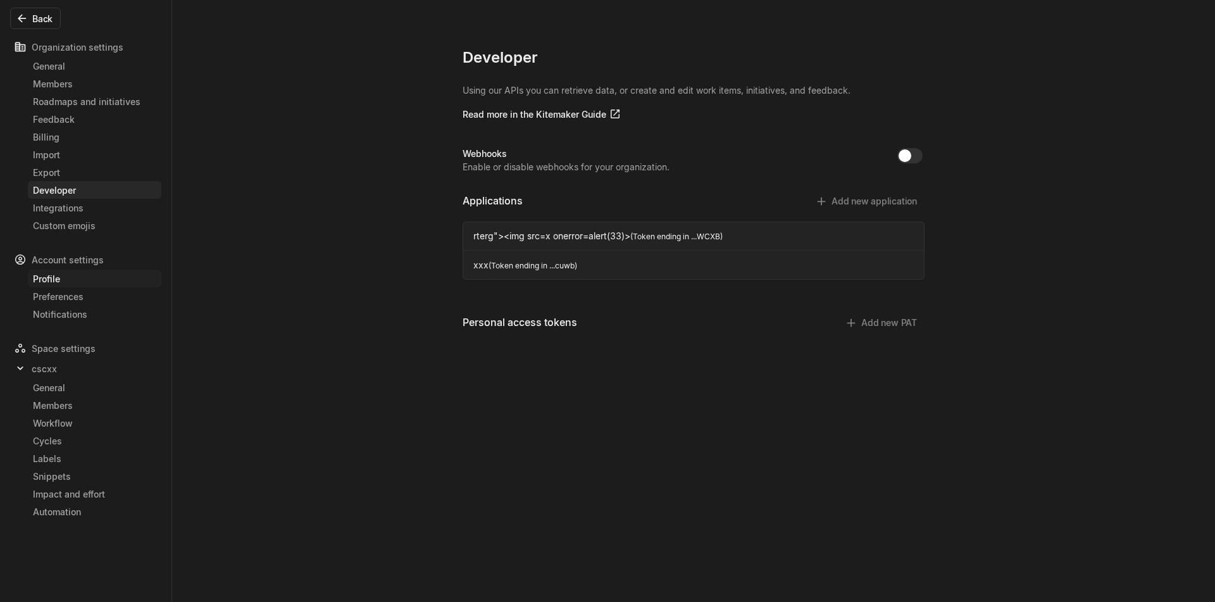
click at [57, 286] on link "Profile" at bounding box center [95, 279] width 134 height 18
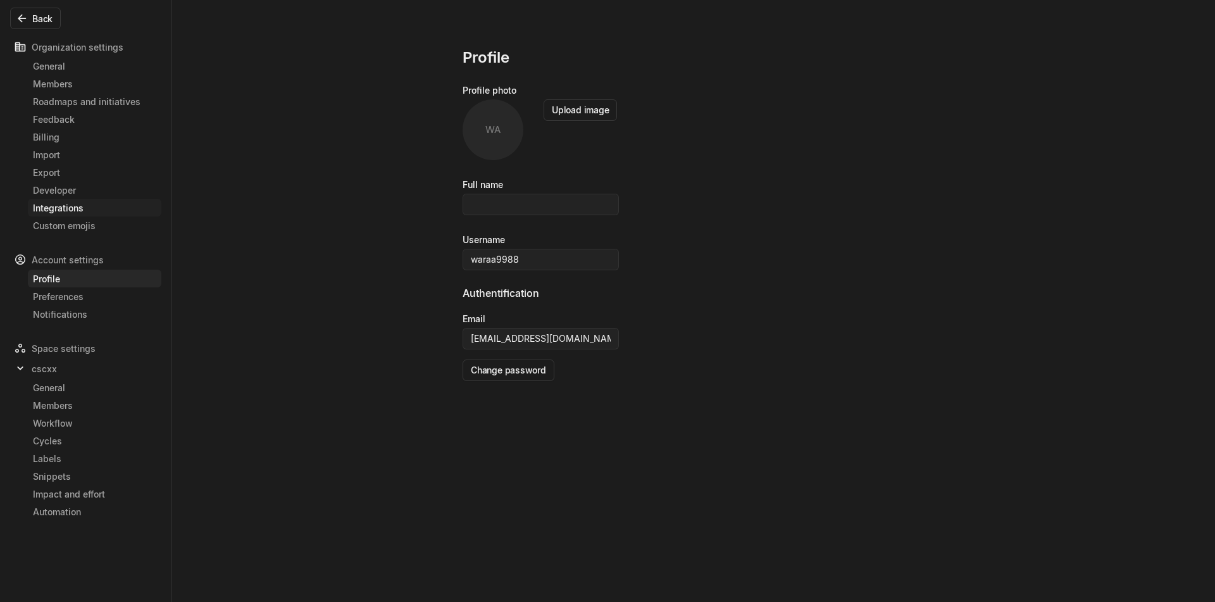
click at [78, 212] on div "Integrations" at bounding box center [94, 207] width 123 height 13
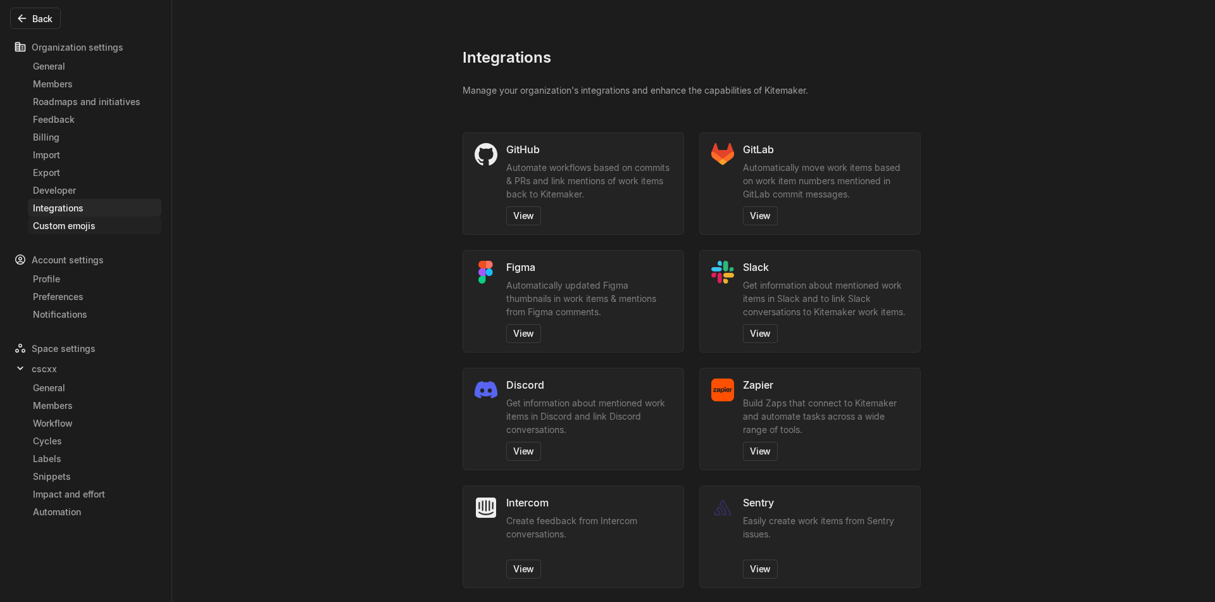
click at [78, 223] on div "Custom emojis" at bounding box center [94, 225] width 123 height 13
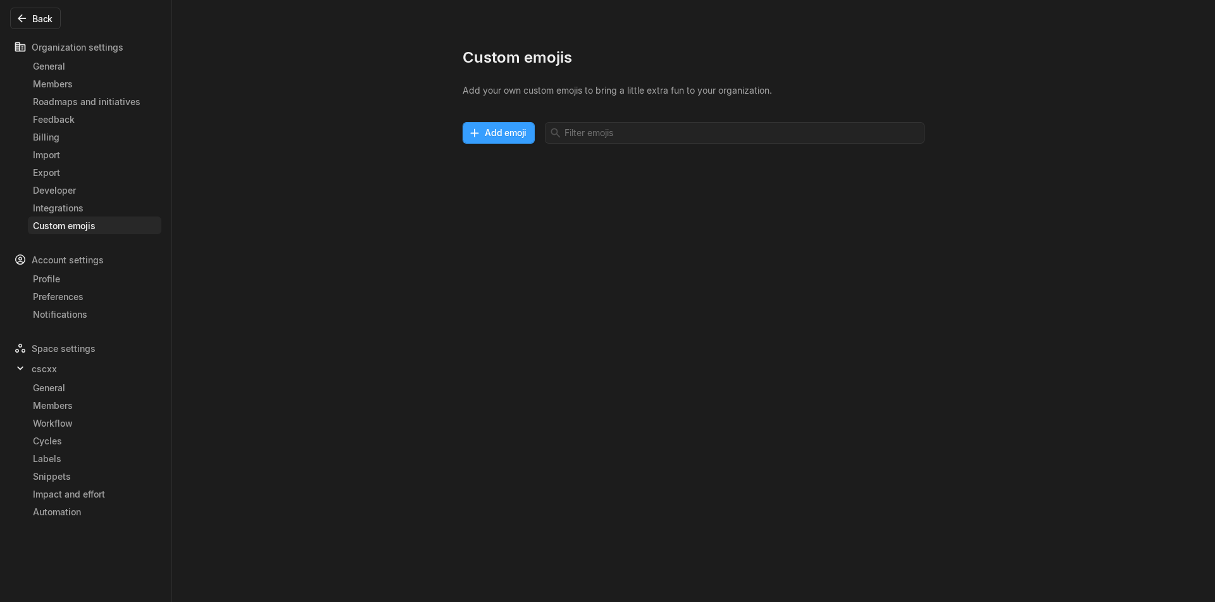
click at [507, 125] on button "Add emoji" at bounding box center [499, 133] width 72 height 22
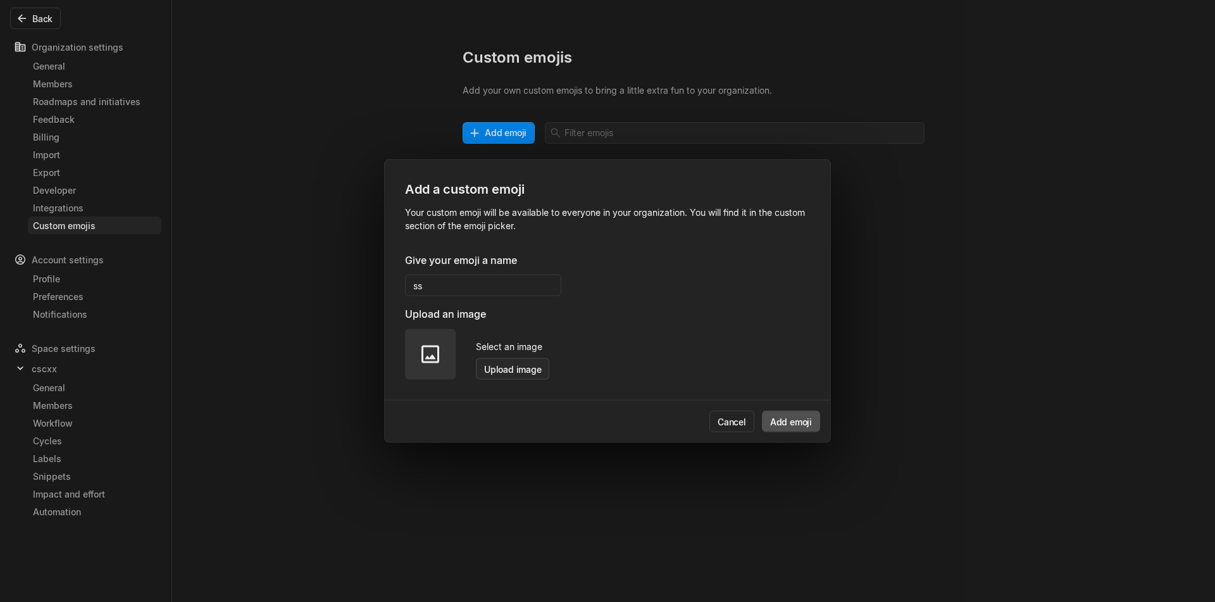
click at [482, 368] on button "Upload image" at bounding box center [512, 369] width 73 height 22
type input "ss"
click at [794, 420] on button "Add emoji" at bounding box center [791, 422] width 58 height 22
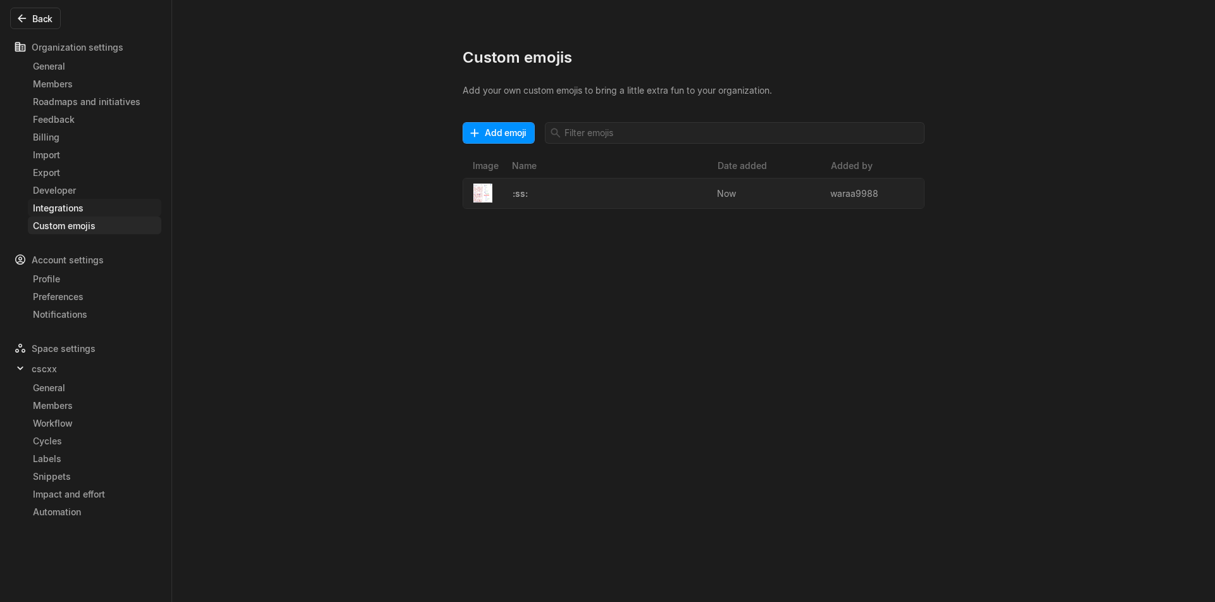
click at [92, 207] on div "Integrations" at bounding box center [94, 207] width 123 height 13
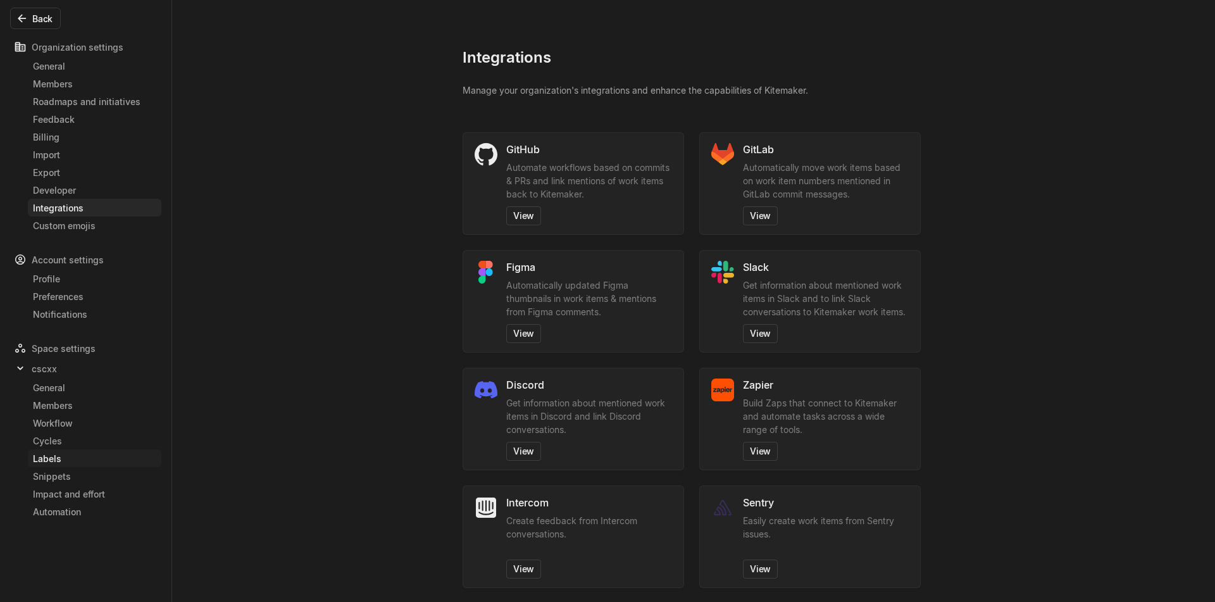
click at [86, 451] on link "Labels" at bounding box center [95, 458] width 134 height 18
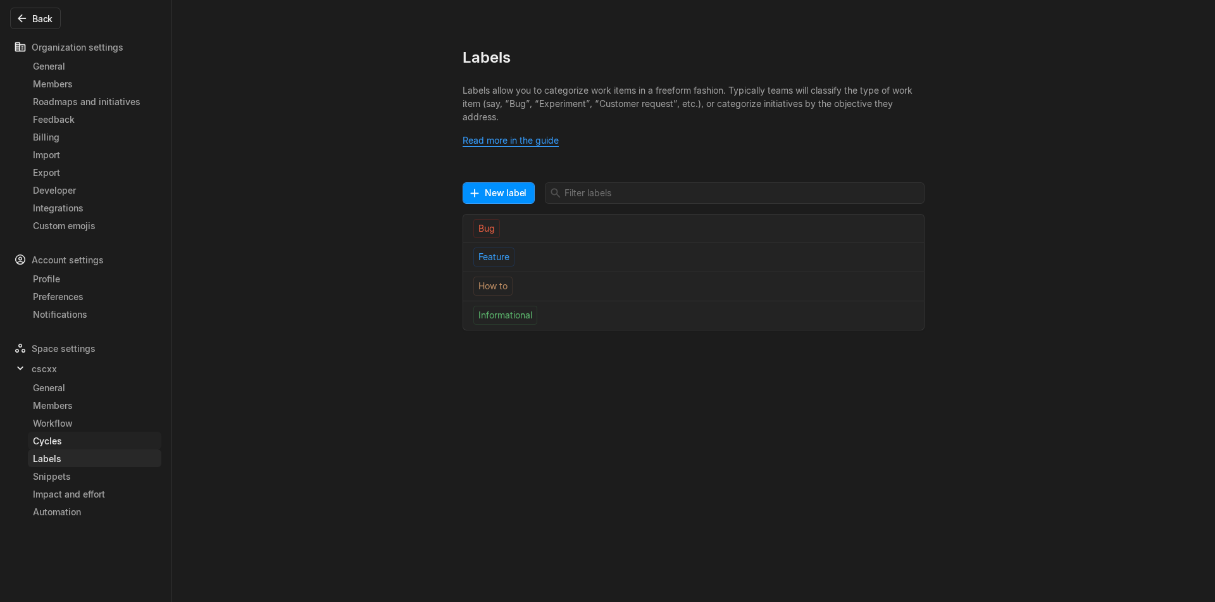
click at [82, 442] on div "Cycles" at bounding box center [94, 440] width 123 height 13
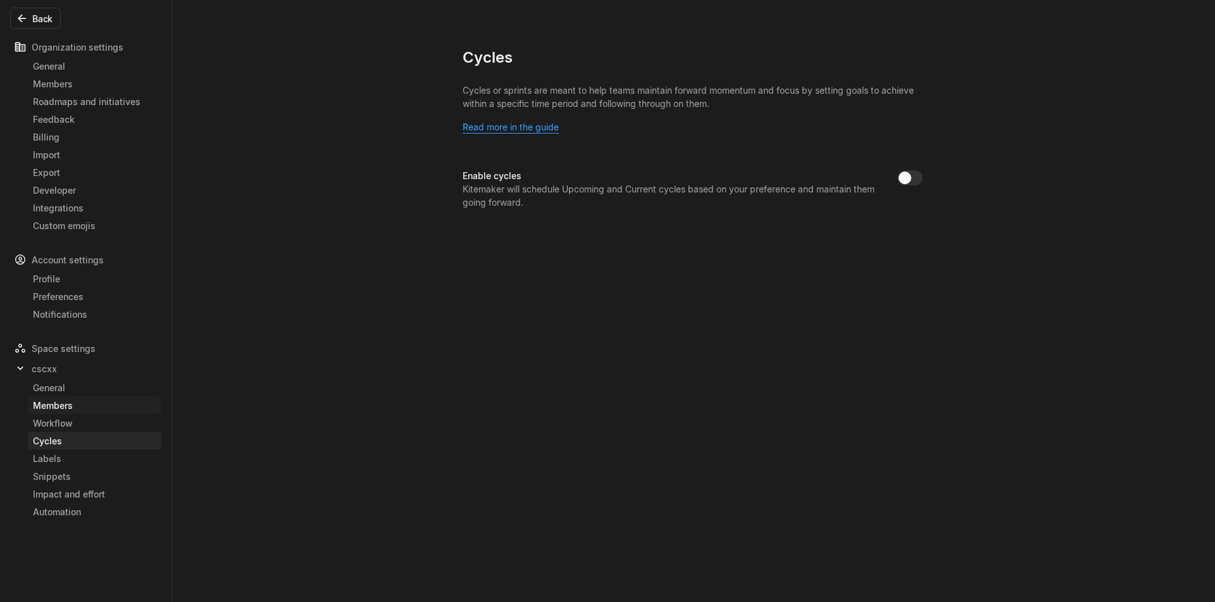
click at [65, 404] on div "Members" at bounding box center [94, 405] width 123 height 13
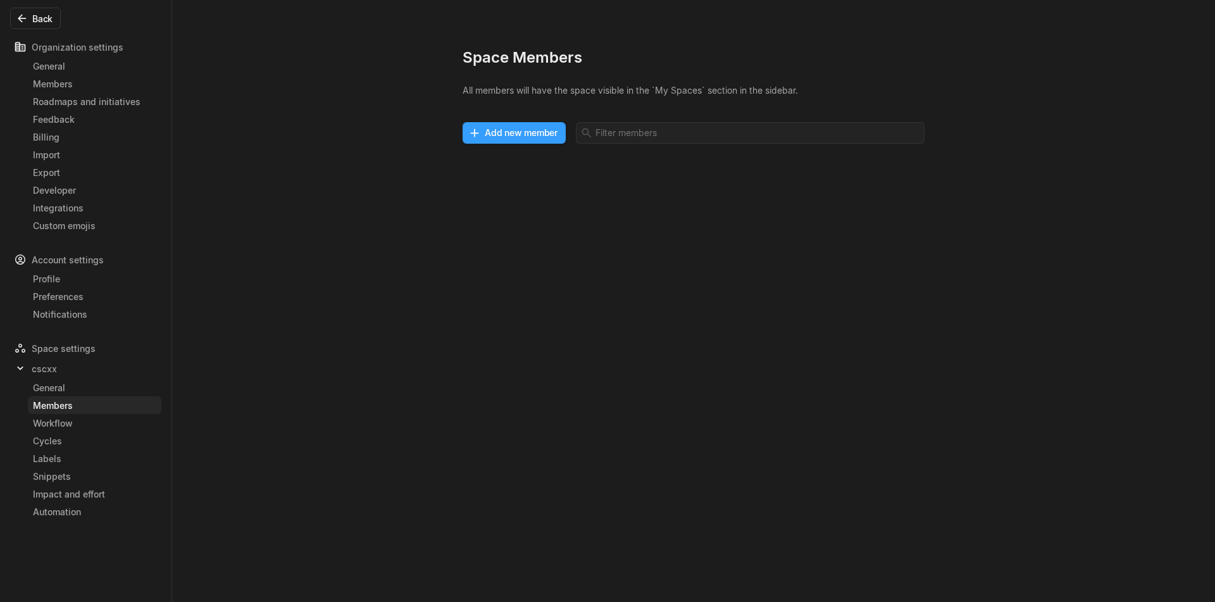
click at [561, 135] on html "csc Search / Updates g then u My work = Feedback g then f Spaces cscxx 1 Curren…" at bounding box center [607, 301] width 1215 height 602
click at [901, 168] on html "csc Search / Updates g then u My work = Feedback g then f My spaces cscxx 1 Cur…" at bounding box center [607, 301] width 1215 height 602
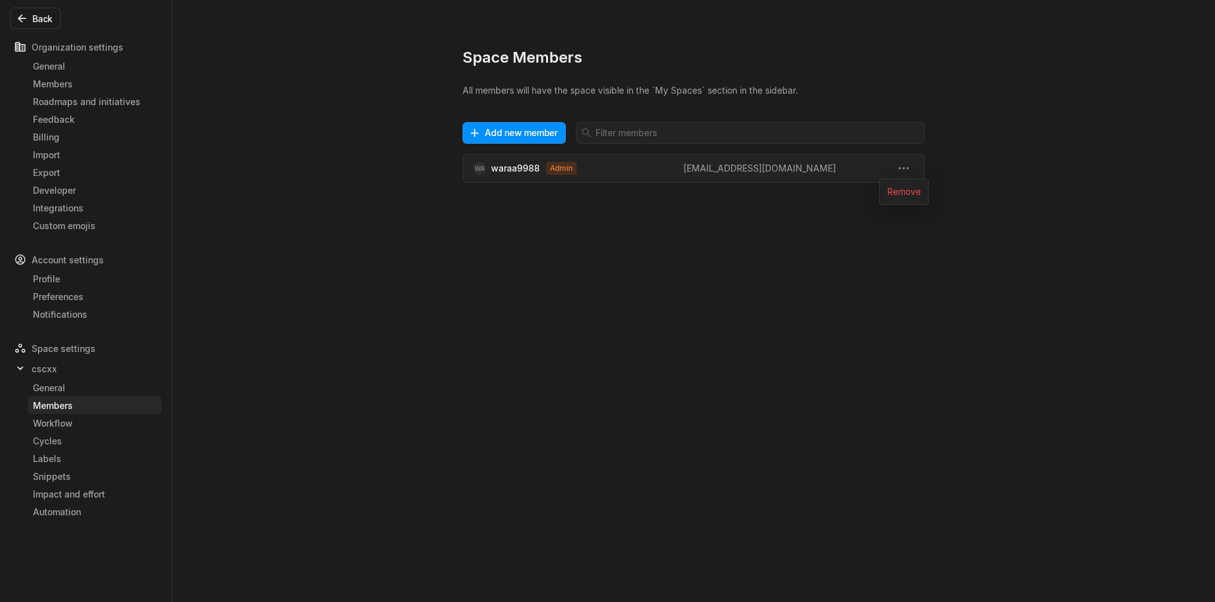
click at [734, 208] on html "csc Search / Updates g then u My work = Feedback g then f My spaces cscxx 1 Cur…" at bounding box center [607, 301] width 1215 height 602
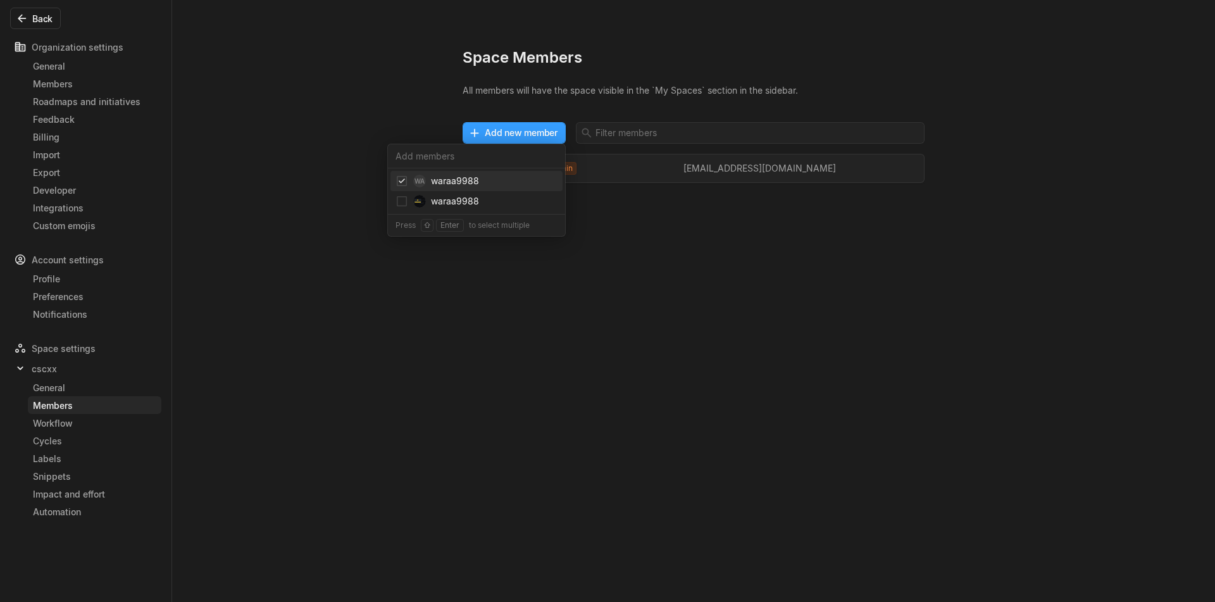
click at [529, 123] on html "csc Search / Updates g then u My work = Feedback g then f My spaces cscxx 1 Cur…" at bounding box center [607, 301] width 1215 height 602
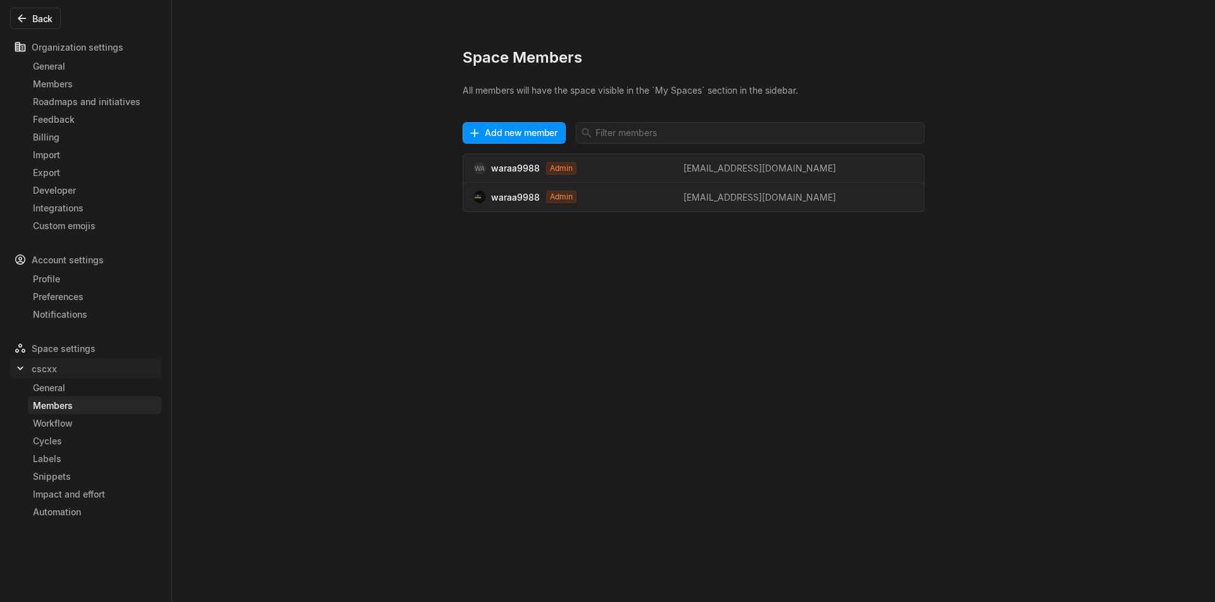
click at [65, 373] on div "cscxx" at bounding box center [85, 368] width 151 height 20
click at [34, 366] on span "cscxx" at bounding box center [44, 368] width 25 height 13
click at [72, 390] on div "General" at bounding box center [94, 387] width 123 height 13
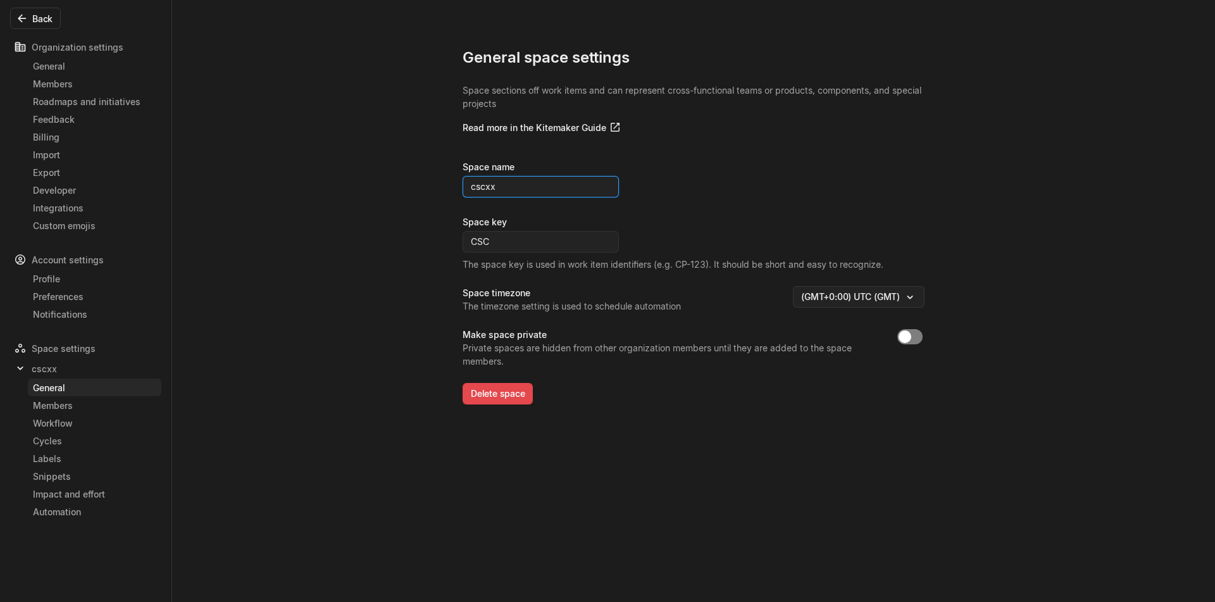
click at [501, 184] on input "cscxx" at bounding box center [541, 187] width 156 height 22
click at [694, 192] on button "Save" at bounding box center [700, 187] width 37 height 22
type input "cscxxzzzzz"
click at [84, 408] on div "Members" at bounding box center [94, 405] width 123 height 13
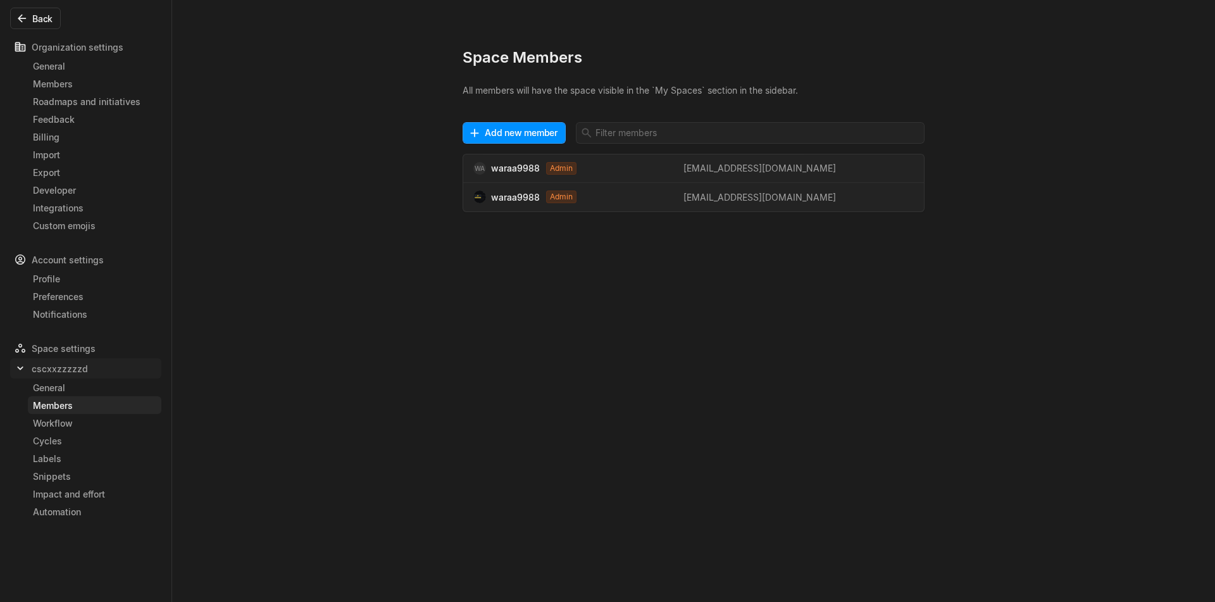
click at [67, 372] on span "cscxxzzzzzd" at bounding box center [60, 368] width 56 height 13
click at [175, 349] on div "Space Members All members will have the space visible in the `My Spaces` sectio…" at bounding box center [607, 301] width 1215 height 602
click at [69, 360] on div "cscxxzzzzzd" at bounding box center [85, 368] width 151 height 20
click at [69, 370] on span "cscxxzzzzzd" at bounding box center [60, 368] width 56 height 13
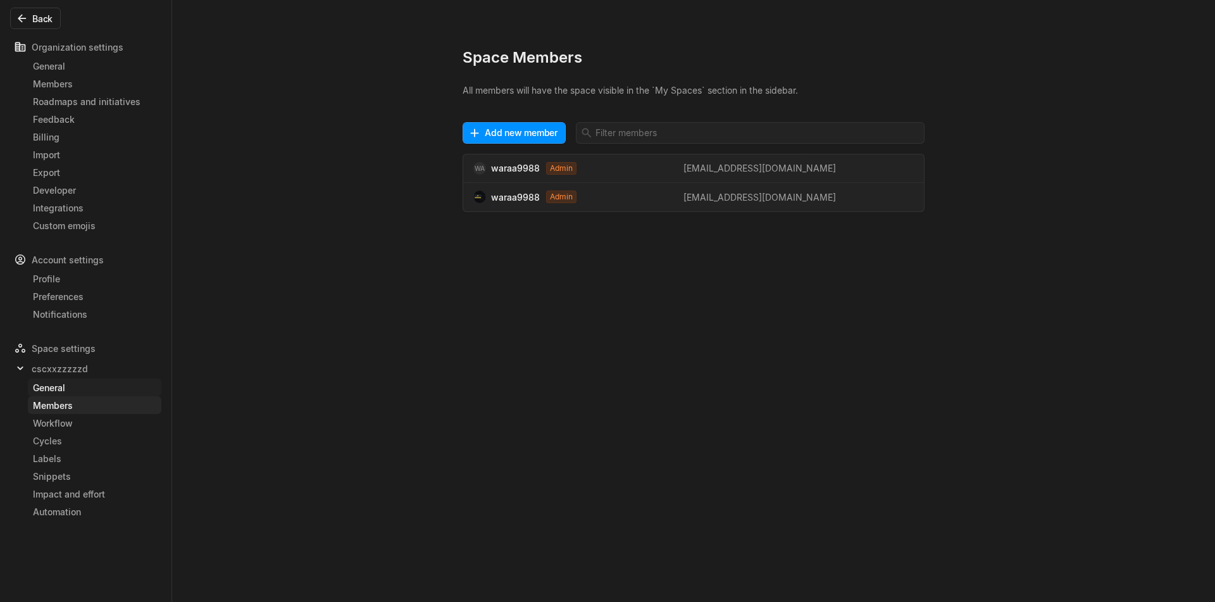
click at [66, 380] on link "General" at bounding box center [95, 388] width 134 height 18
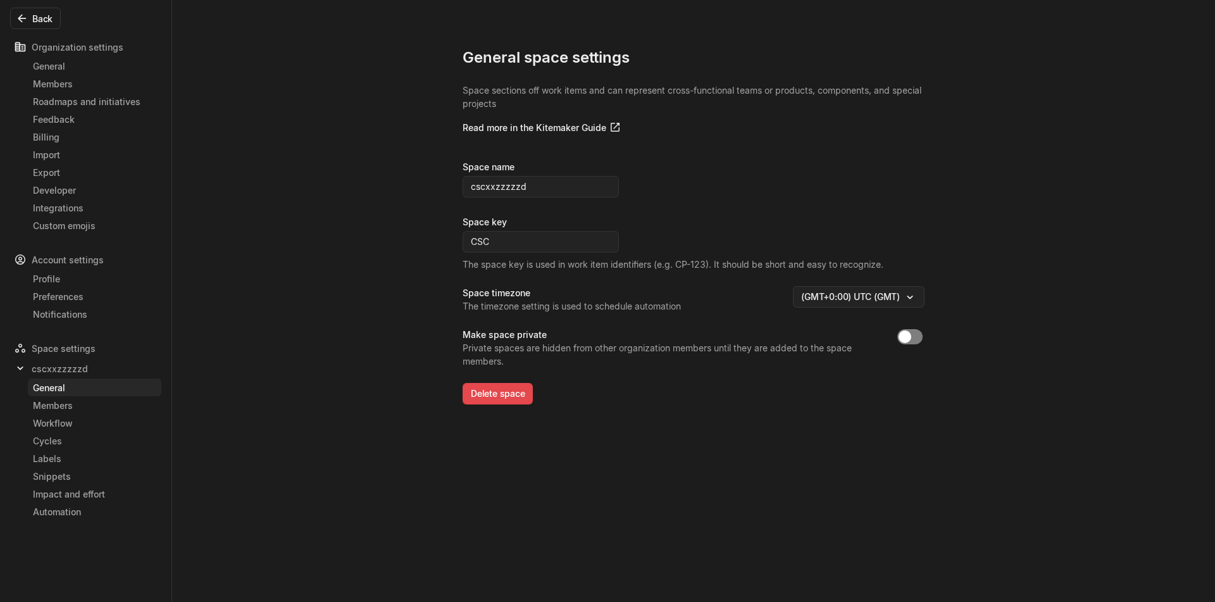
click at [64, 347] on div "Space settings" at bounding box center [85, 348] width 151 height 20
click at [69, 372] on span "cscxxzzzzzd" at bounding box center [60, 368] width 56 height 13
click at [276, 325] on div "General space settings Space sections off work items and can represent cross-fu…" at bounding box center [607, 301] width 1215 height 602
click at [510, 190] on input "cscxxzzzzzd" at bounding box center [541, 187] width 156 height 22
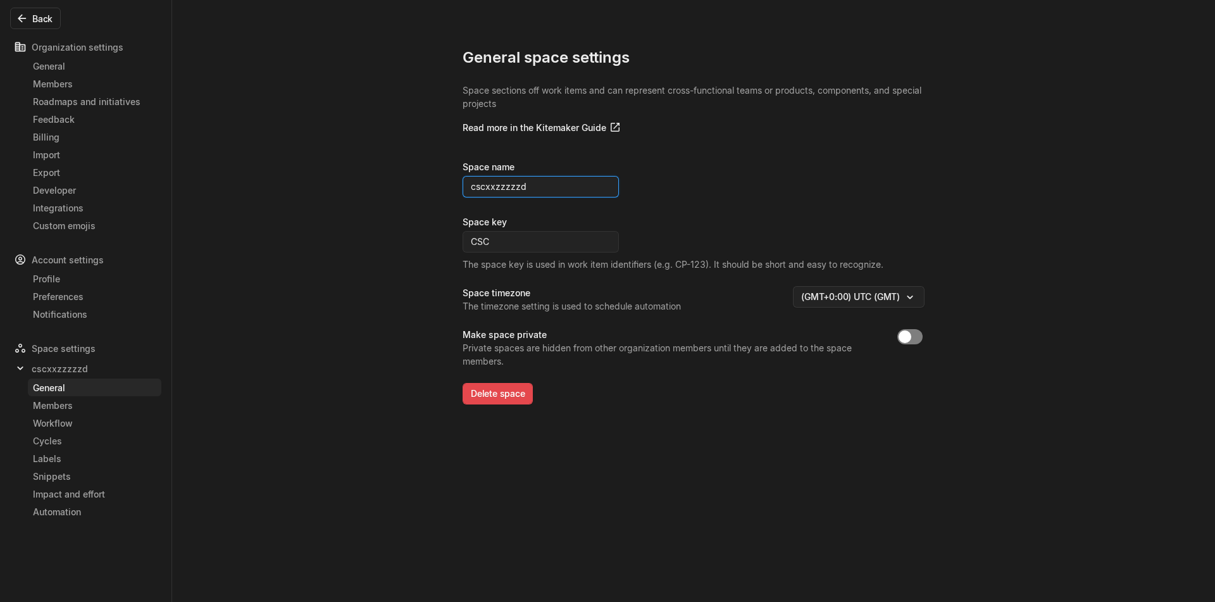
click at [510, 190] on input "cscxxzzzzzd" at bounding box center [541, 187] width 156 height 22
click at [682, 190] on button "Save" at bounding box center [700, 187] width 37 height 22
type input "ssss"
click at [380, 216] on div "General space settings Space sections off work items and can represent cross-fu…" at bounding box center [607, 301] width 1215 height 602
click at [508, 193] on input "cscxxzzzzzd" at bounding box center [541, 187] width 156 height 22
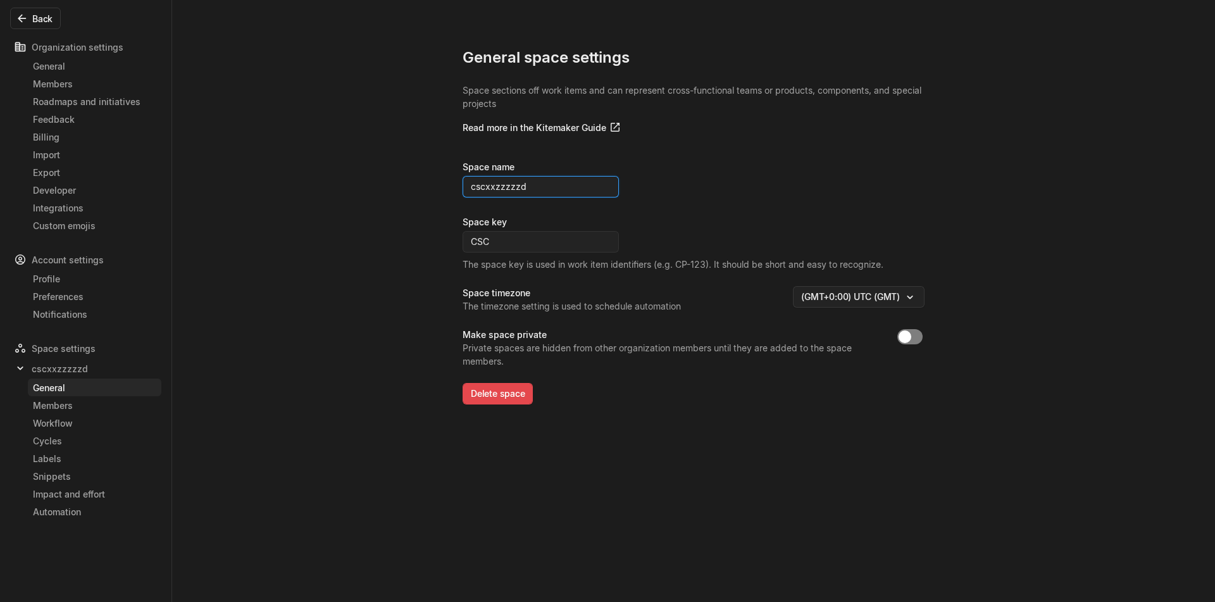
click at [508, 193] on input "cscxxzzzzzd" at bounding box center [541, 187] width 156 height 22
click at [682, 187] on button "Save" at bounding box center [700, 187] width 37 height 22
type input "sss"
click at [85, 344] on div "Space settings" at bounding box center [85, 348] width 151 height 20
click at [84, 347] on div "Space settings" at bounding box center [85, 348] width 151 height 20
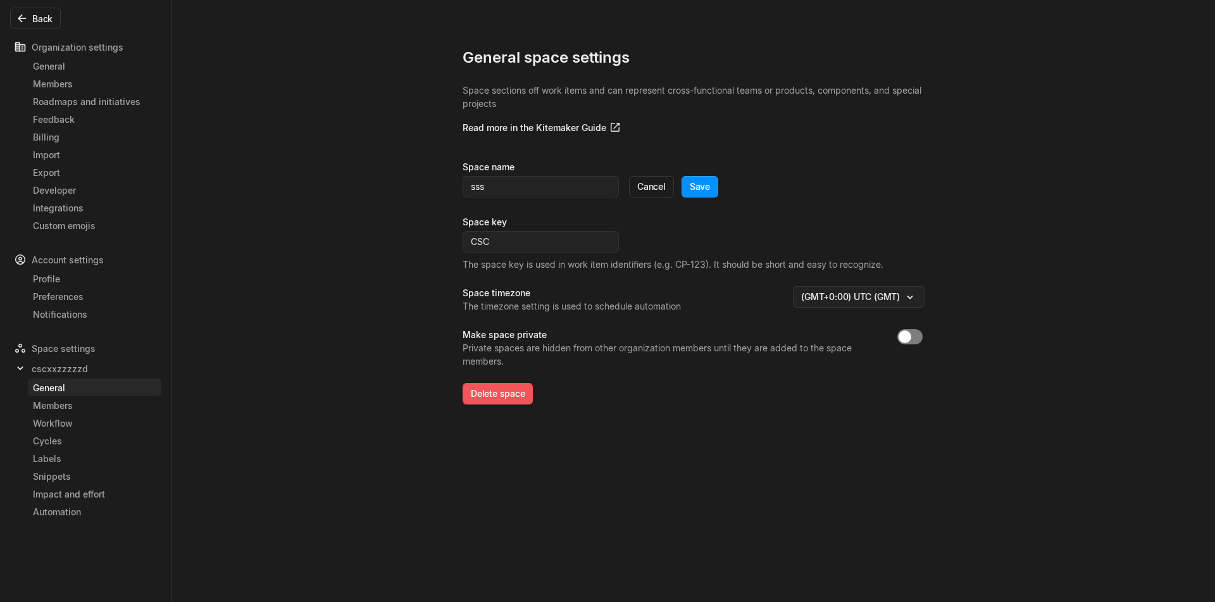
click at [518, 396] on button "Delete space" at bounding box center [498, 394] width 70 height 22
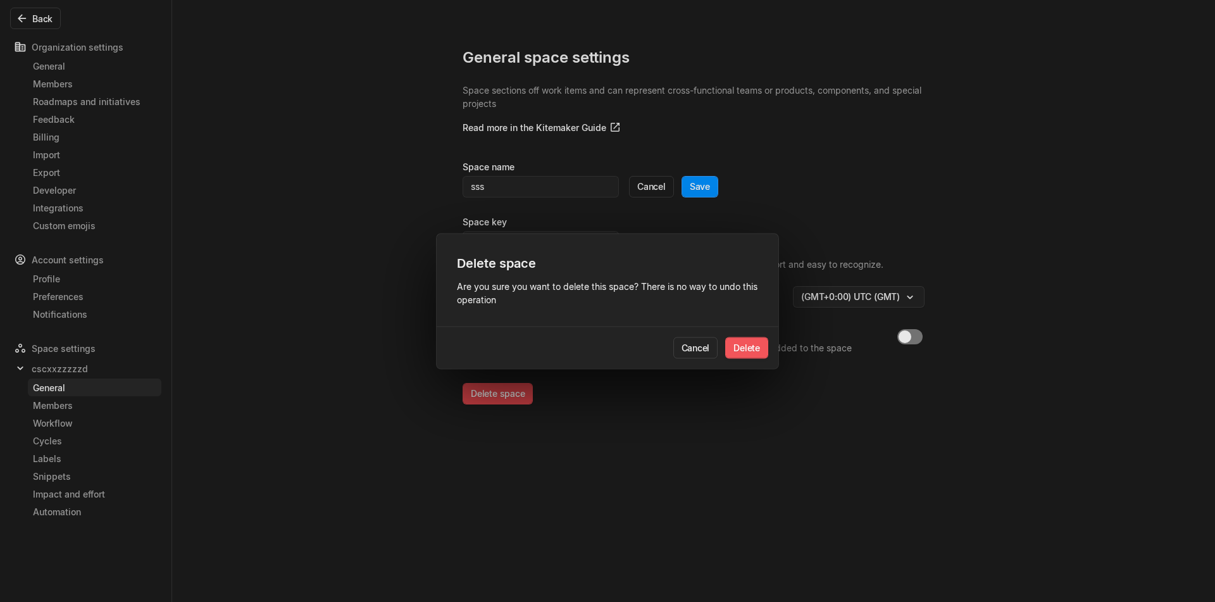
click at [763, 353] on button "Delete" at bounding box center [746, 348] width 43 height 22
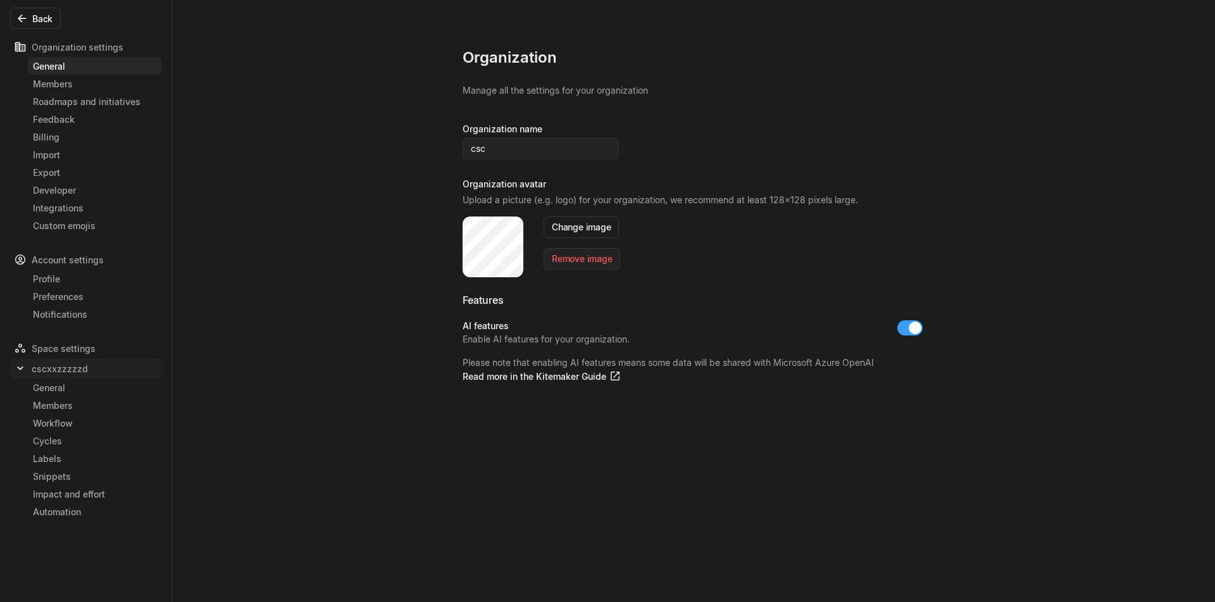
click at [58, 368] on span "cscxxzzzzzd" at bounding box center [60, 368] width 56 height 13
click at [52, 387] on div "General" at bounding box center [94, 387] width 123 height 13
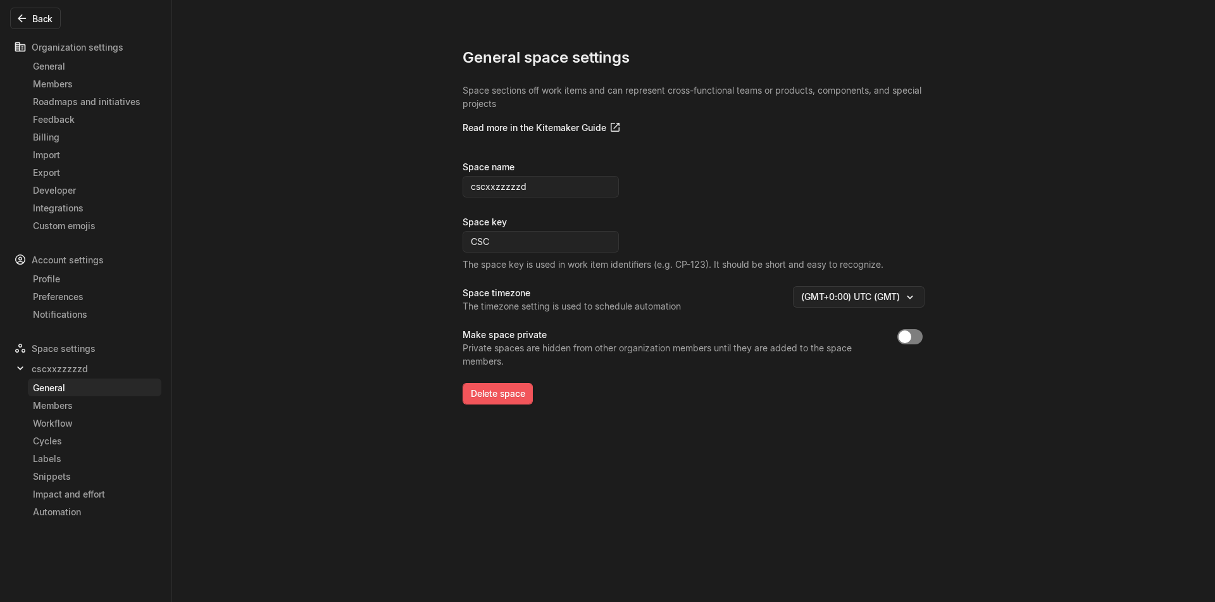
click at [525, 389] on button "Delete space" at bounding box center [498, 394] width 70 height 22
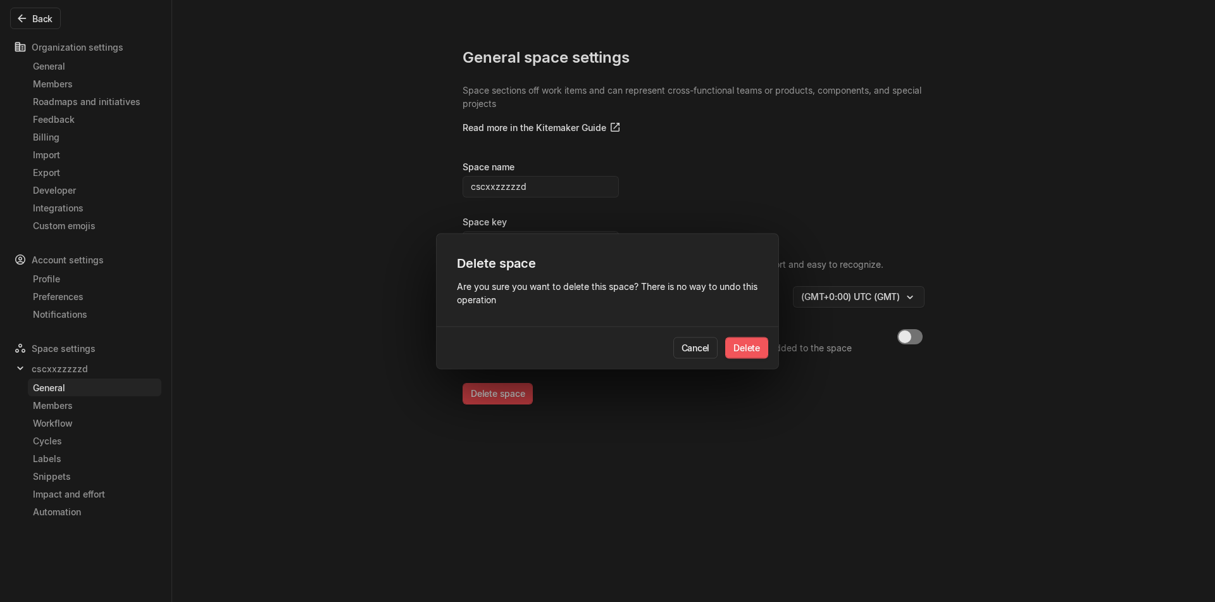
click at [751, 337] on button "Delete" at bounding box center [746, 348] width 43 height 22
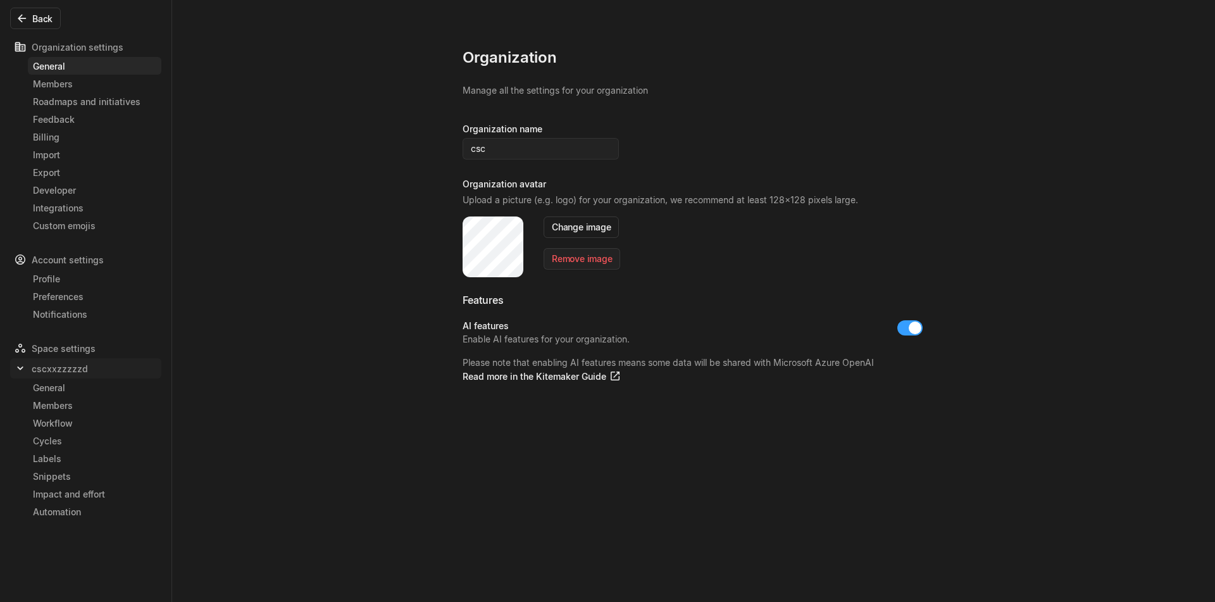
click at [53, 372] on span "cscxxzzzzzd" at bounding box center [60, 368] width 56 height 13
click at [54, 394] on link "General" at bounding box center [95, 388] width 134 height 18
